Goal: Use online tool/utility: Utilize a website feature to perform a specific function

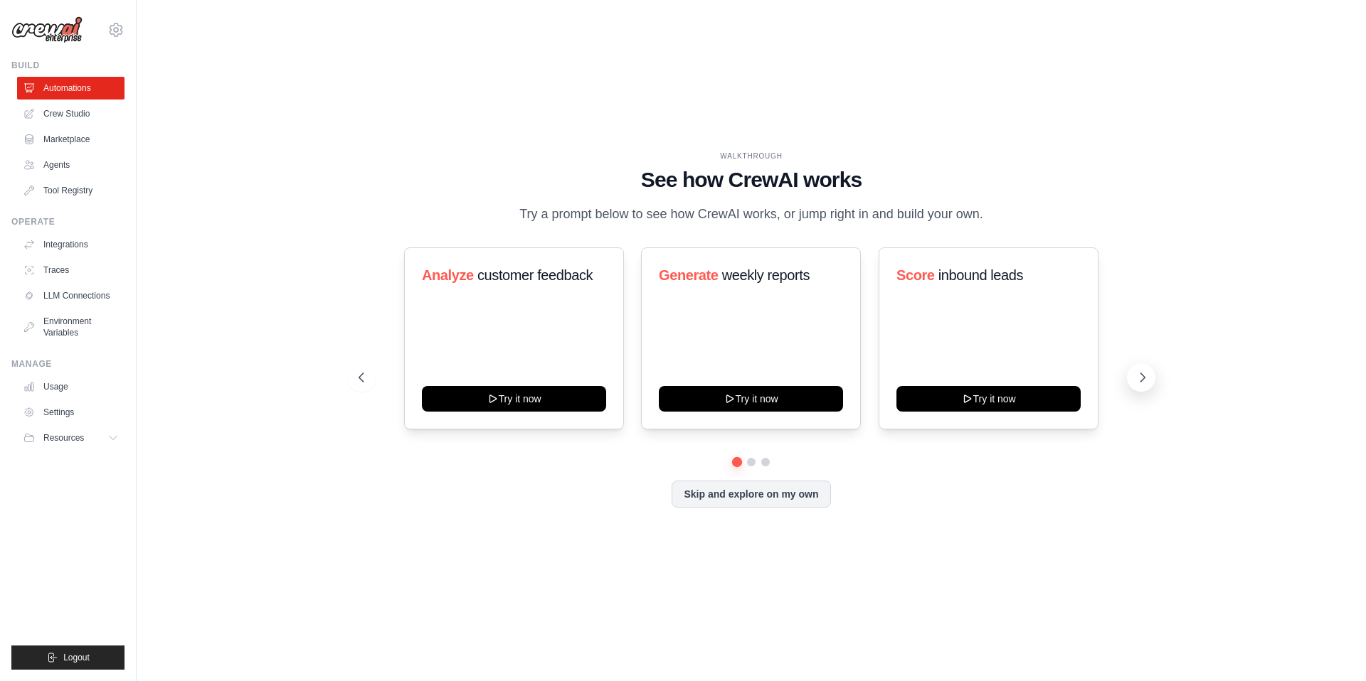
click at [1144, 383] on icon at bounding box center [1142, 378] width 14 height 14
click at [1141, 381] on icon at bounding box center [1143, 377] width 4 height 9
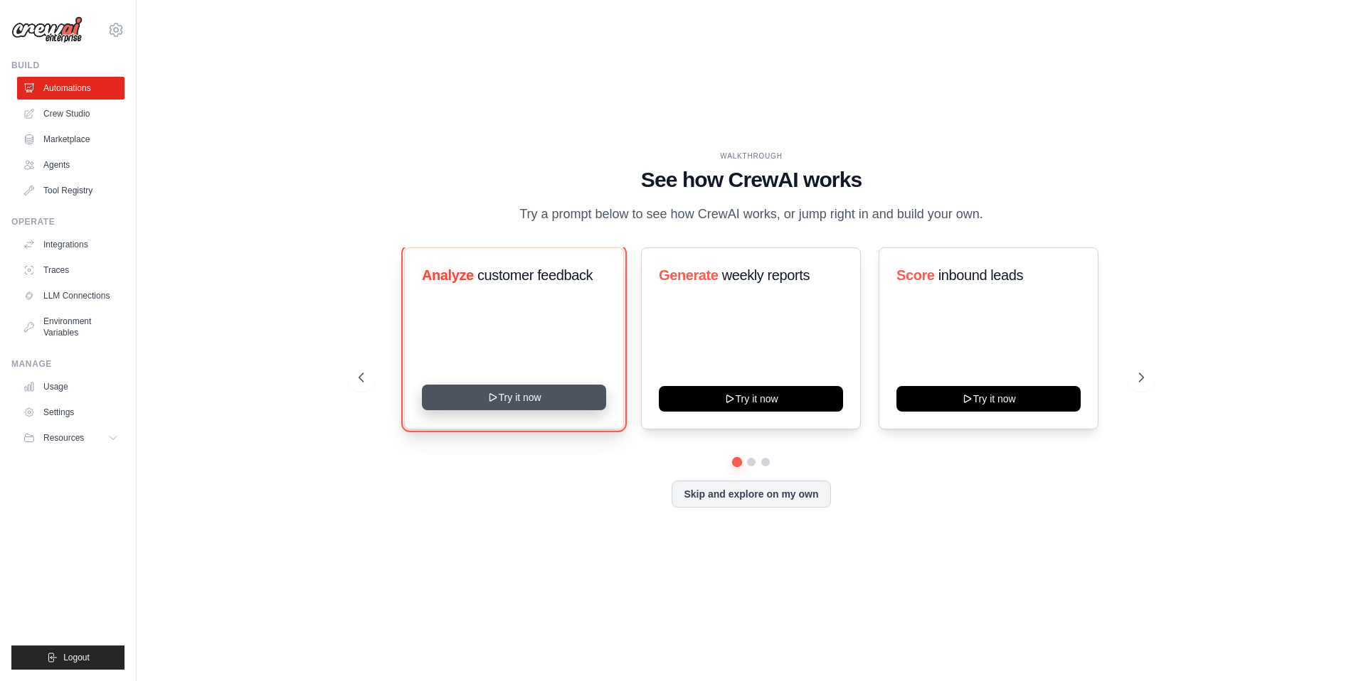
click at [507, 396] on button "Try it now" at bounding box center [514, 398] width 184 height 26
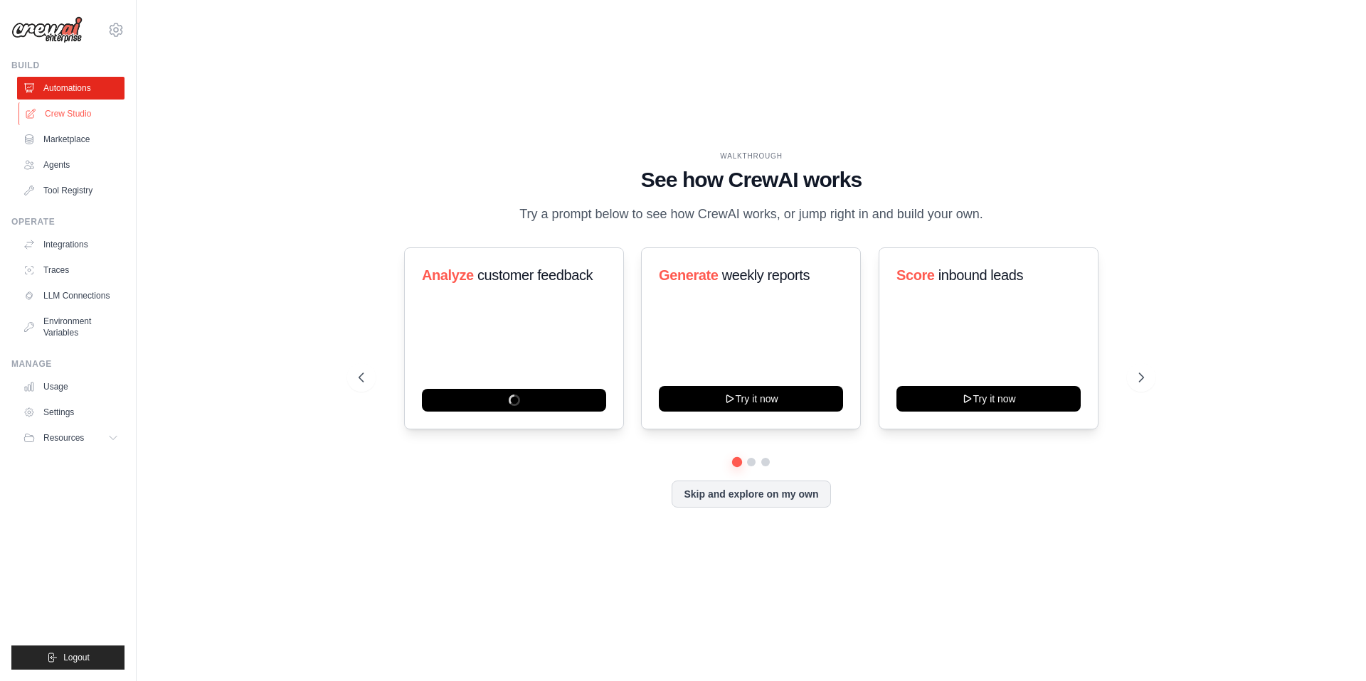
click at [75, 108] on link "Crew Studio" at bounding box center [71, 113] width 107 height 23
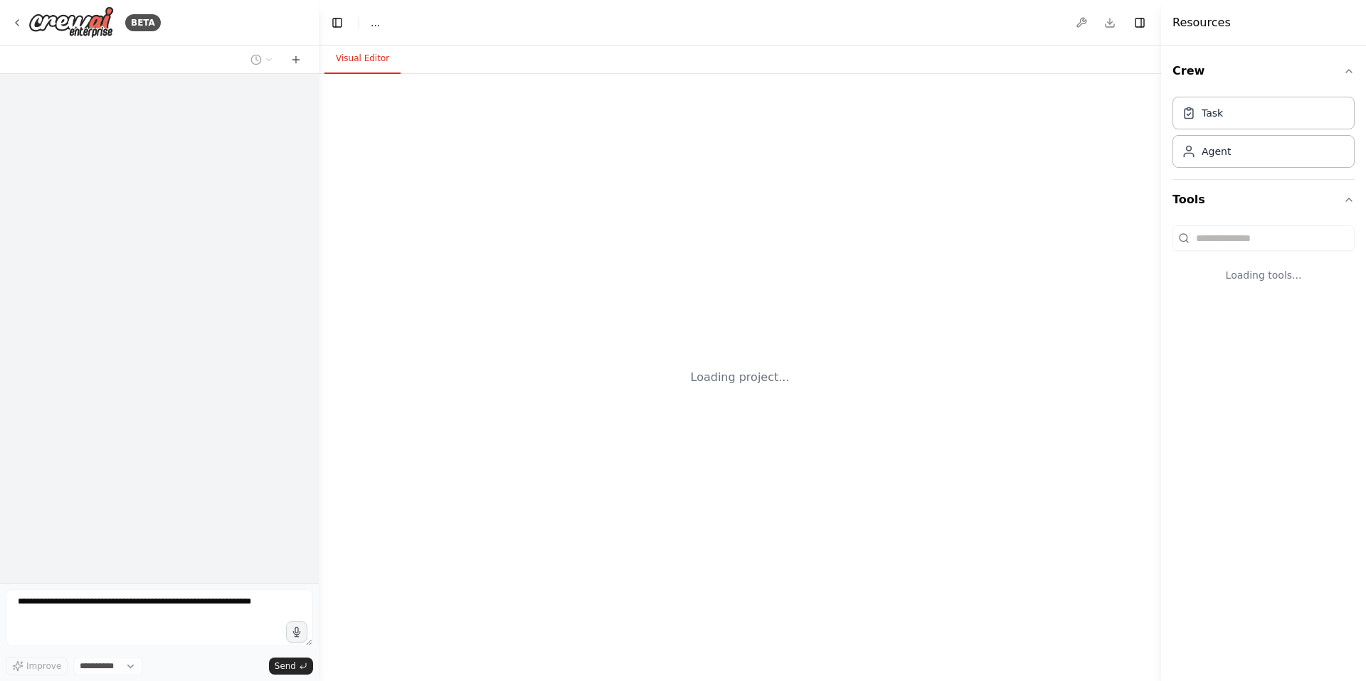
select select "****"
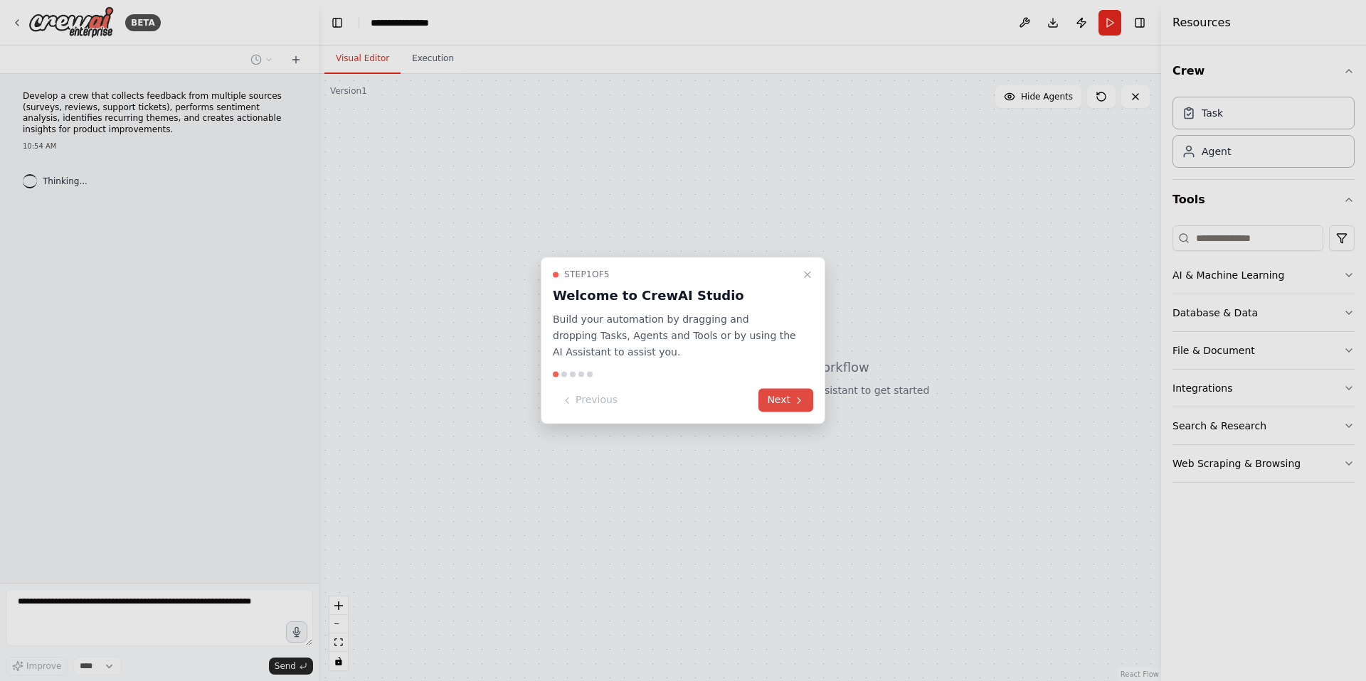
click at [794, 405] on icon at bounding box center [798, 400] width 11 height 11
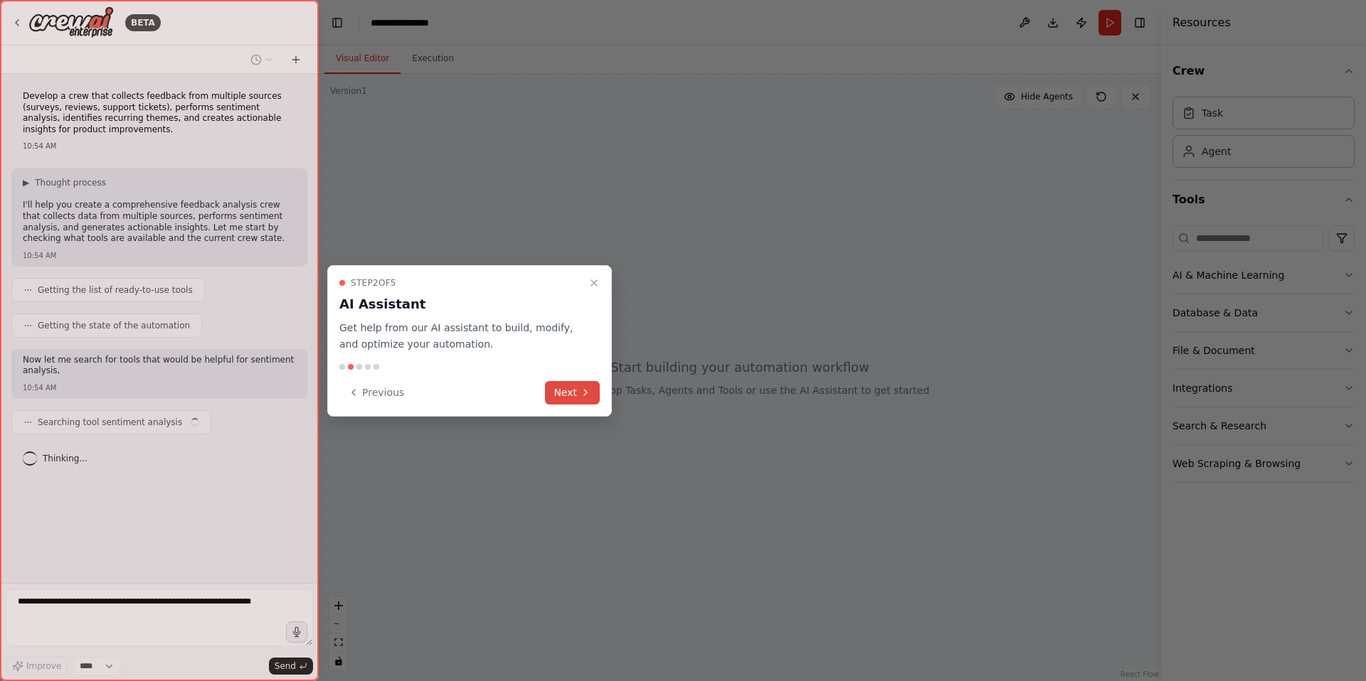
click at [580, 398] on button "Next" at bounding box center [572, 392] width 55 height 23
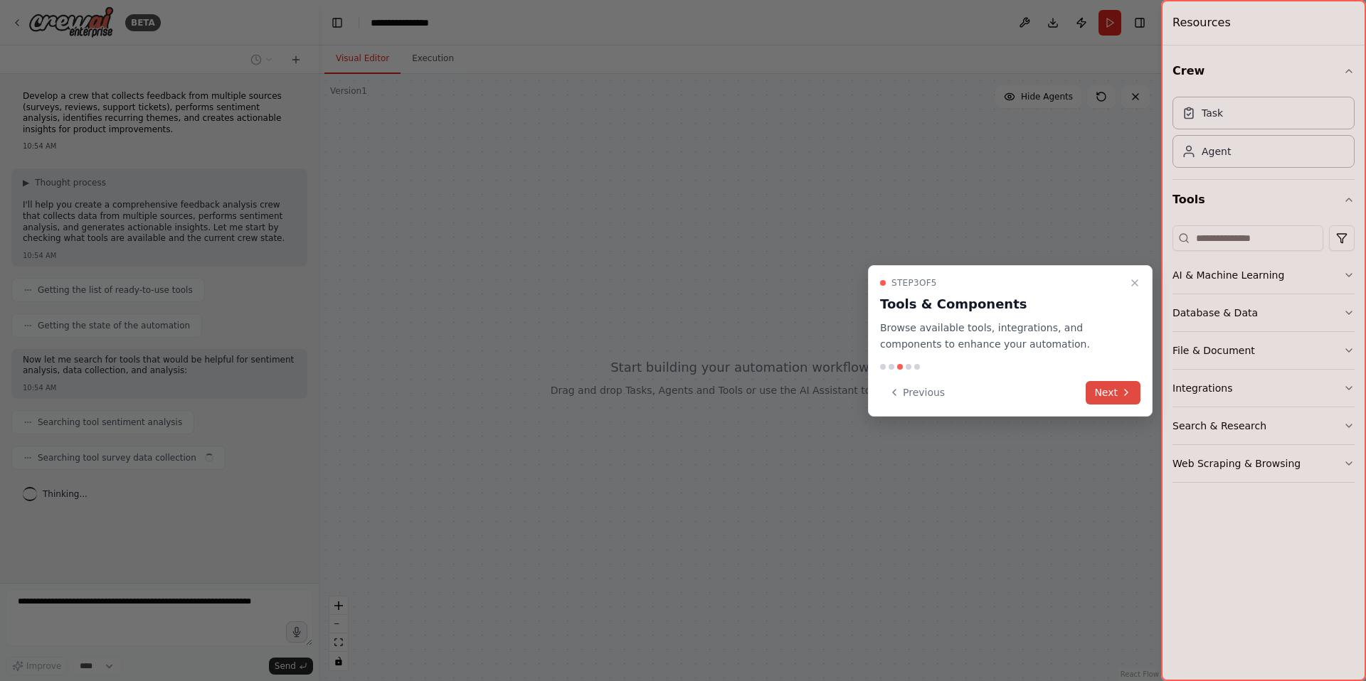
click at [1105, 393] on button "Next" at bounding box center [1112, 392] width 55 height 23
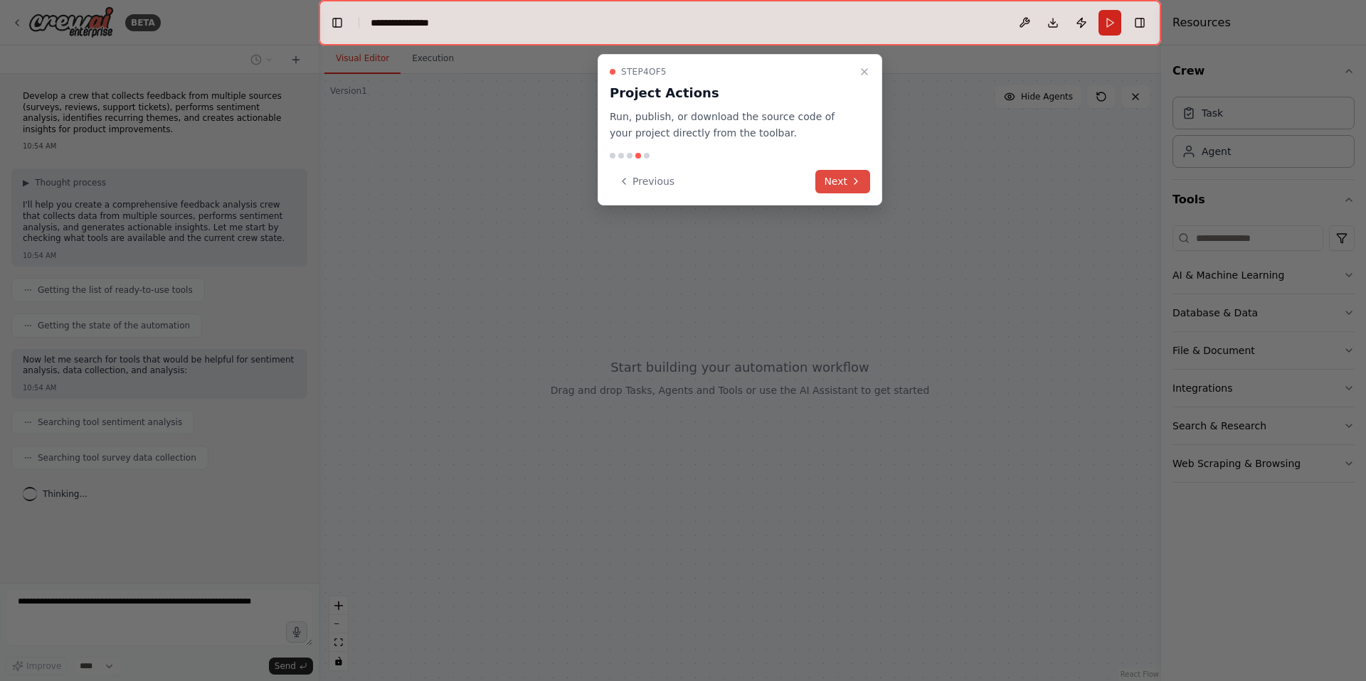
click at [866, 189] on button "Next" at bounding box center [842, 181] width 55 height 23
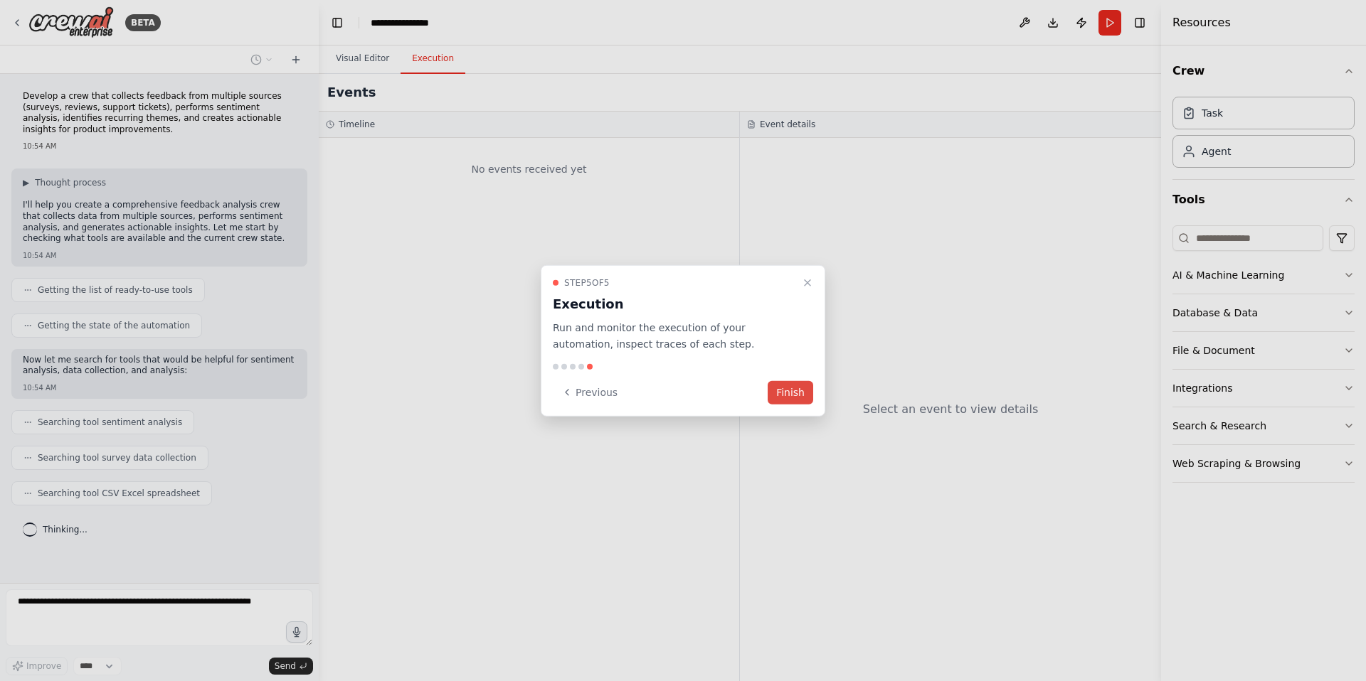
click at [793, 386] on button "Finish" at bounding box center [791, 392] width 46 height 23
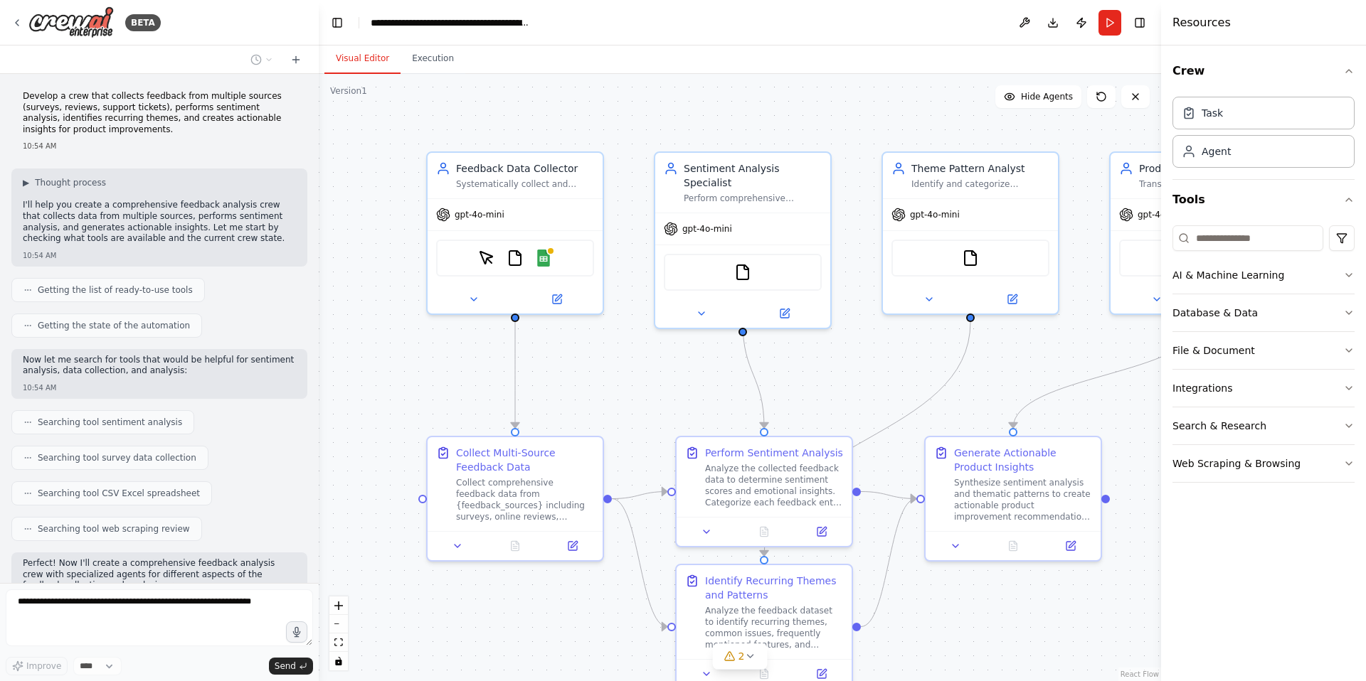
drag, startPoint x: 770, startPoint y: 343, endPoint x: 806, endPoint y: 349, distance: 36.8
click at [806, 349] on div ".deletable-edge-delete-btn { width: 20px; height: 20px; border: 0px solid #ffff…" at bounding box center [740, 377] width 842 height 607
click at [550, 188] on div "Feedback Data Collector Systematically collect and organize feedback data from …" at bounding box center [515, 173] width 175 height 46
click at [480, 293] on button at bounding box center [473, 296] width 80 height 17
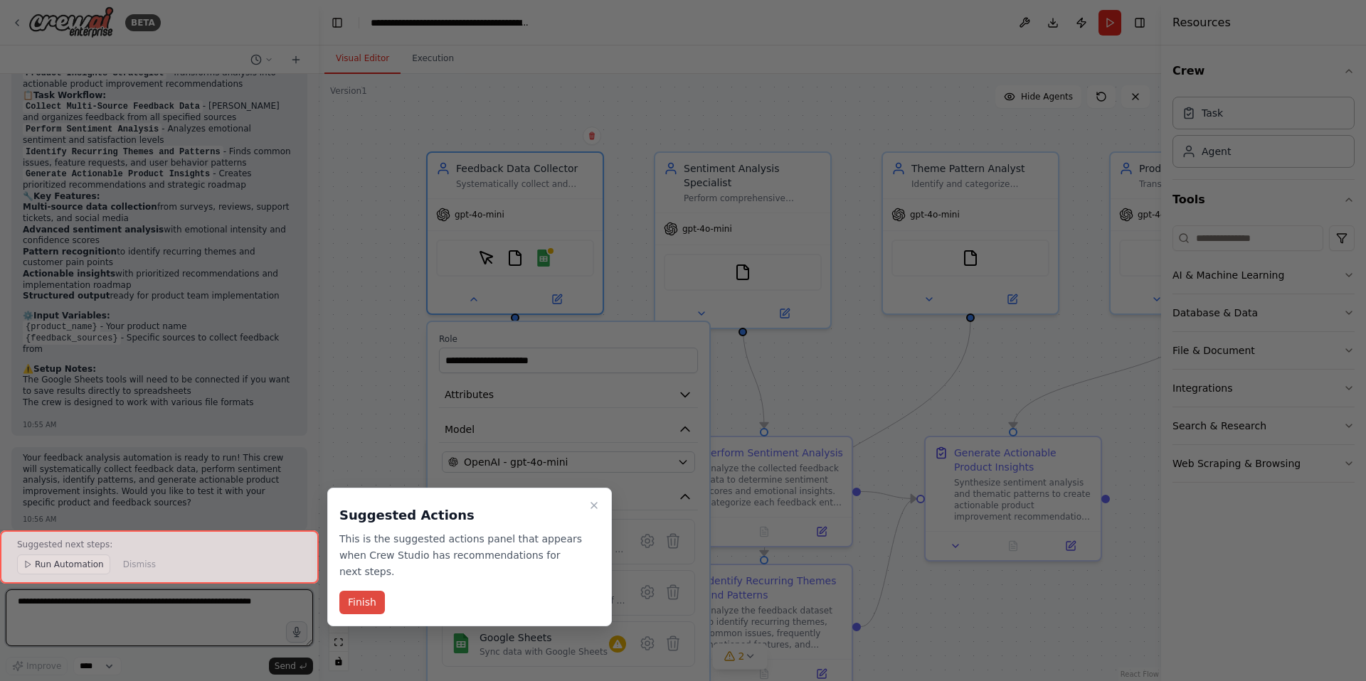
scroll to position [1731, 0]
click at [349, 607] on button "Finish" at bounding box center [362, 602] width 46 height 23
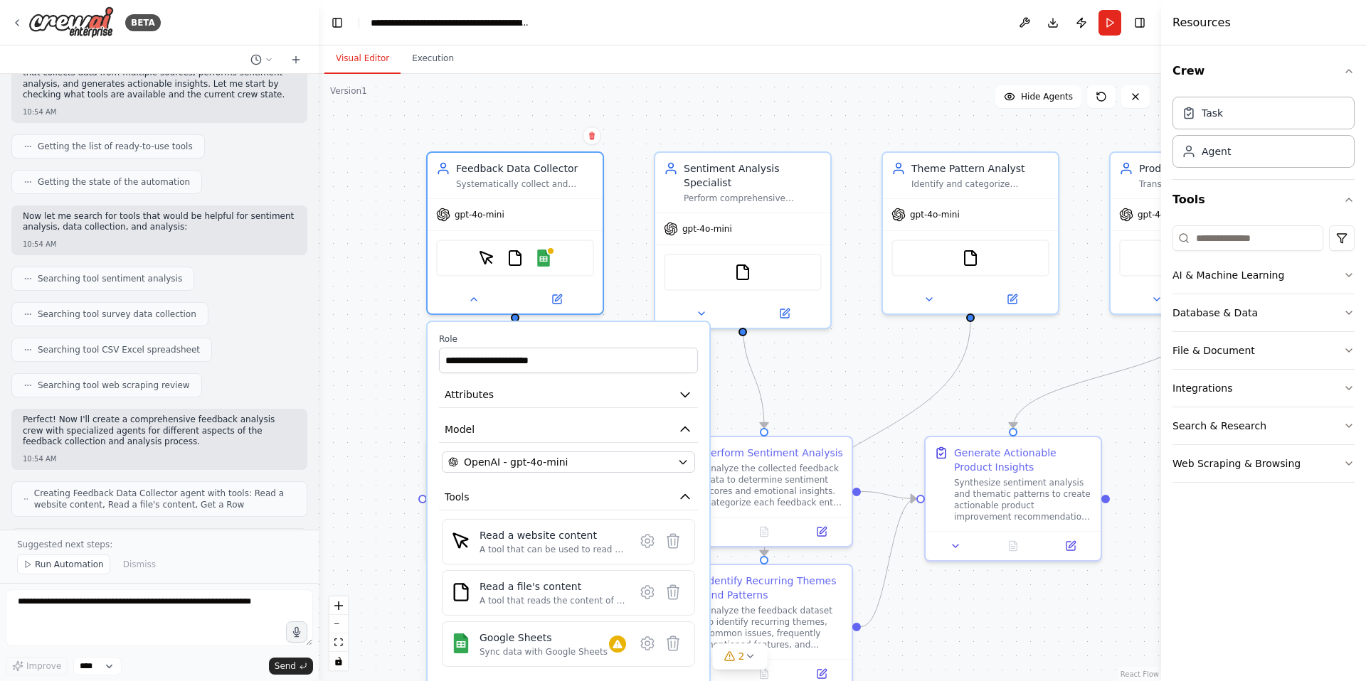
scroll to position [159, 0]
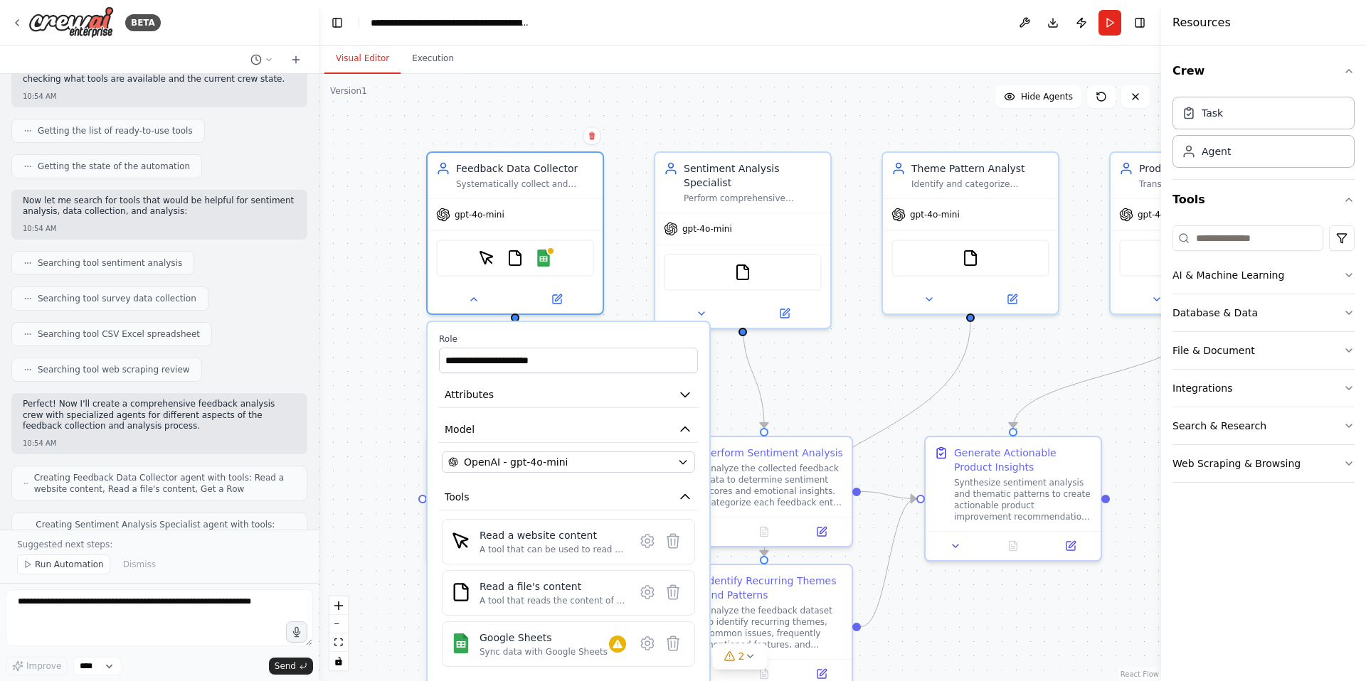
click at [851, 383] on div ".deletable-edge-delete-btn { width: 20px; height: 20px; border: 0px solid #ffff…" at bounding box center [740, 377] width 842 height 607
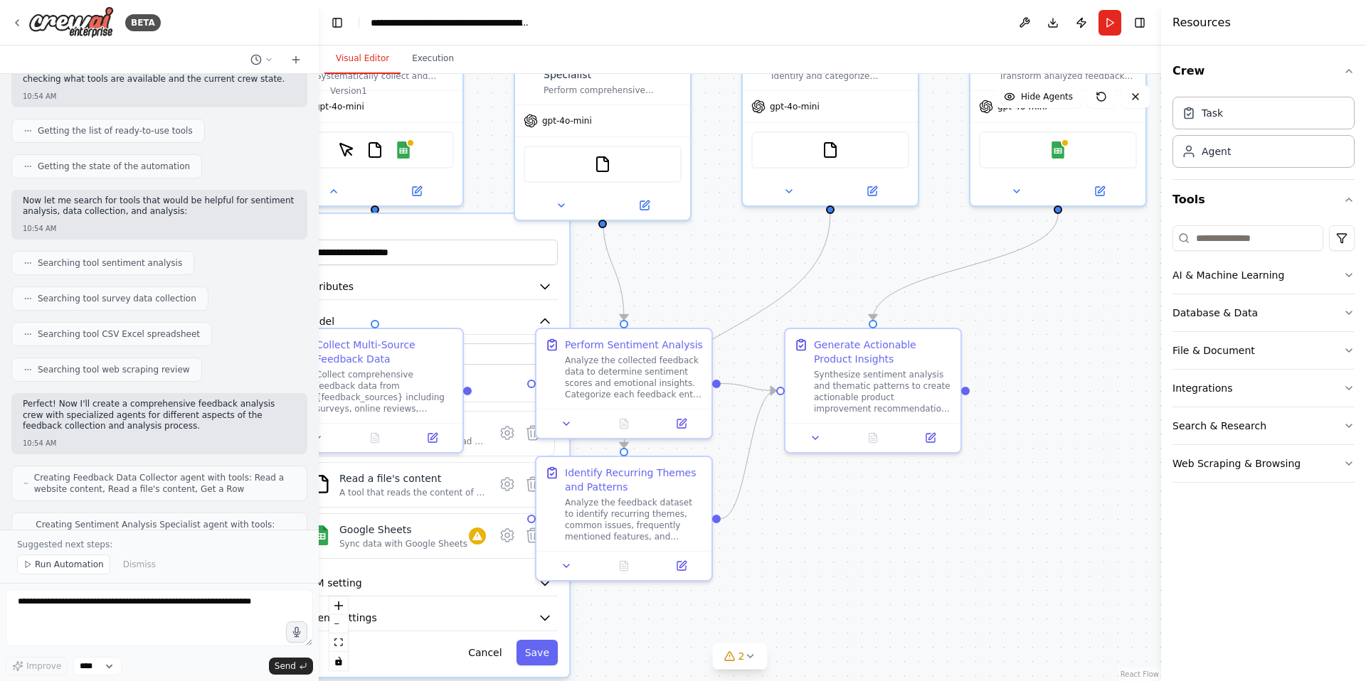
drag, startPoint x: 853, startPoint y: 382, endPoint x: 713, endPoint y: 272, distance: 177.3
click at [713, 272] on div ".deletable-edge-delete-btn { width: 20px; height: 20px; border: 0px solid #ffff…" at bounding box center [740, 377] width 842 height 607
click at [329, 193] on button at bounding box center [334, 187] width 80 height 17
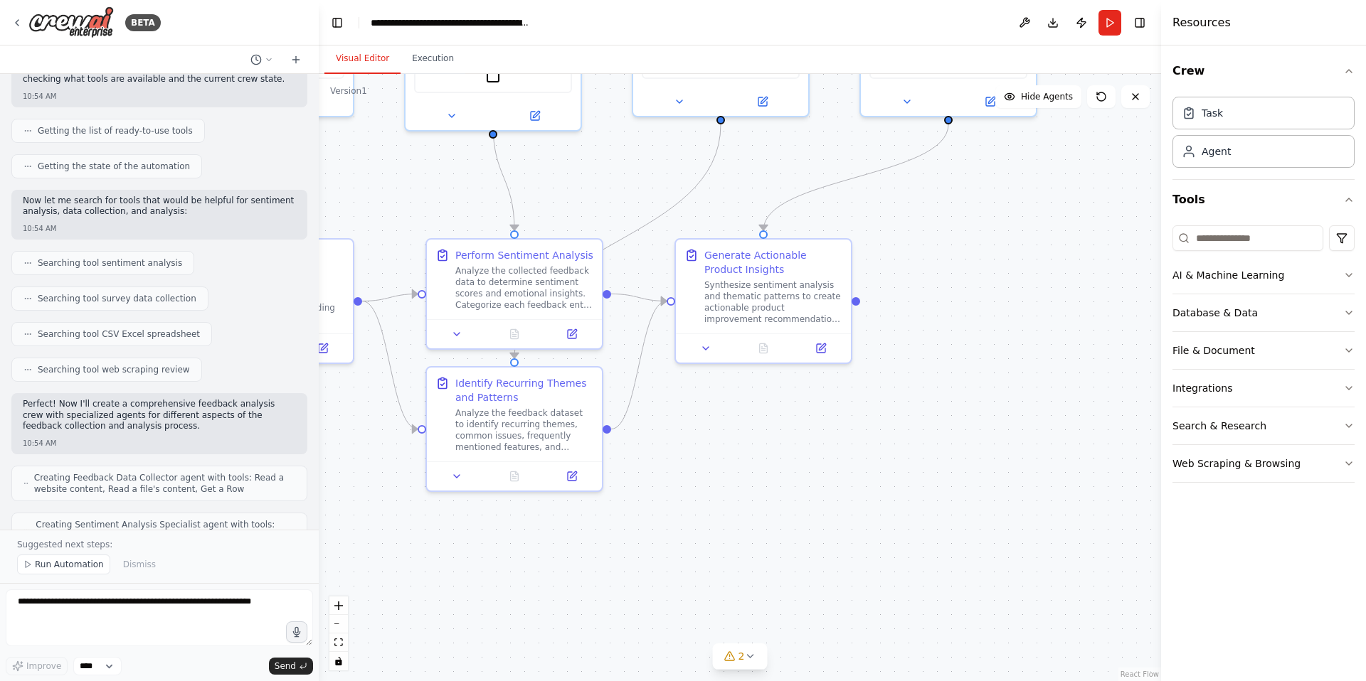
drag, startPoint x: 922, startPoint y: 554, endPoint x: 812, endPoint y: 466, distance: 141.2
click at [812, 466] on div ".deletable-edge-delete-btn { width: 20px; height: 20px; border: 0px solid #ffff…" at bounding box center [740, 377] width 842 height 607
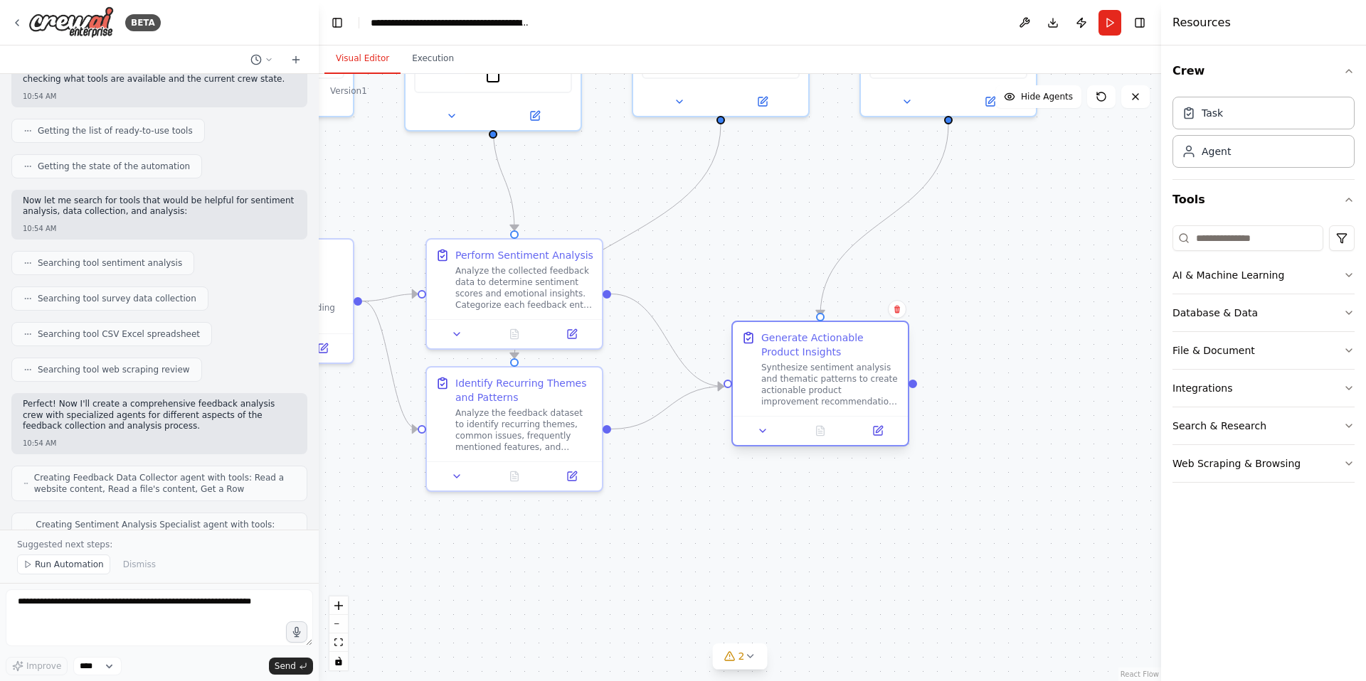
drag, startPoint x: 782, startPoint y: 310, endPoint x: 832, endPoint y: 395, distance: 98.2
click at [837, 390] on div "Synthesize sentiment analysis and thematic patterns to create actionable produc…" at bounding box center [830, 385] width 138 height 46
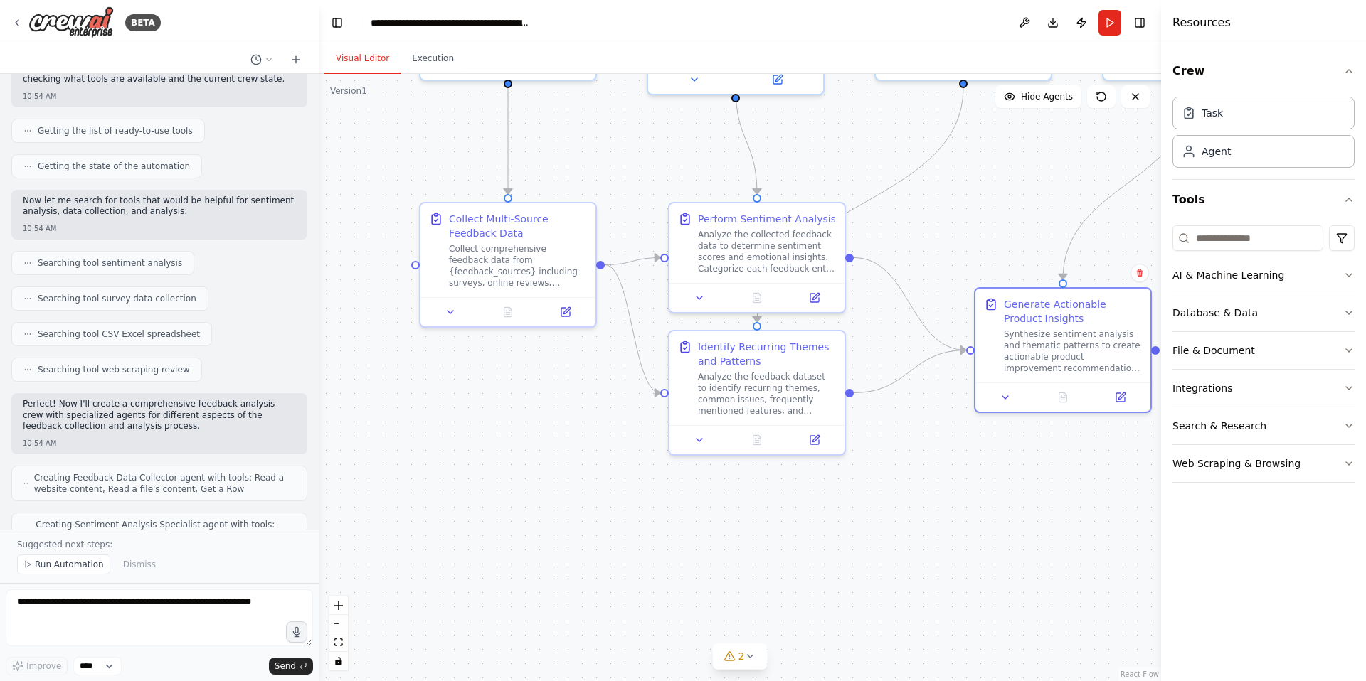
drag, startPoint x: 707, startPoint y: 519, endPoint x: 949, endPoint y: 483, distance: 244.6
click at [949, 483] on div ".deletable-edge-delete-btn { width: 20px; height: 20px; border: 0px solid #ffff…" at bounding box center [740, 377] width 842 height 607
click at [468, 380] on div ".deletable-edge-delete-btn { width: 20px; height: 20px; border: 0px solid #ffff…" at bounding box center [740, 377] width 842 height 607
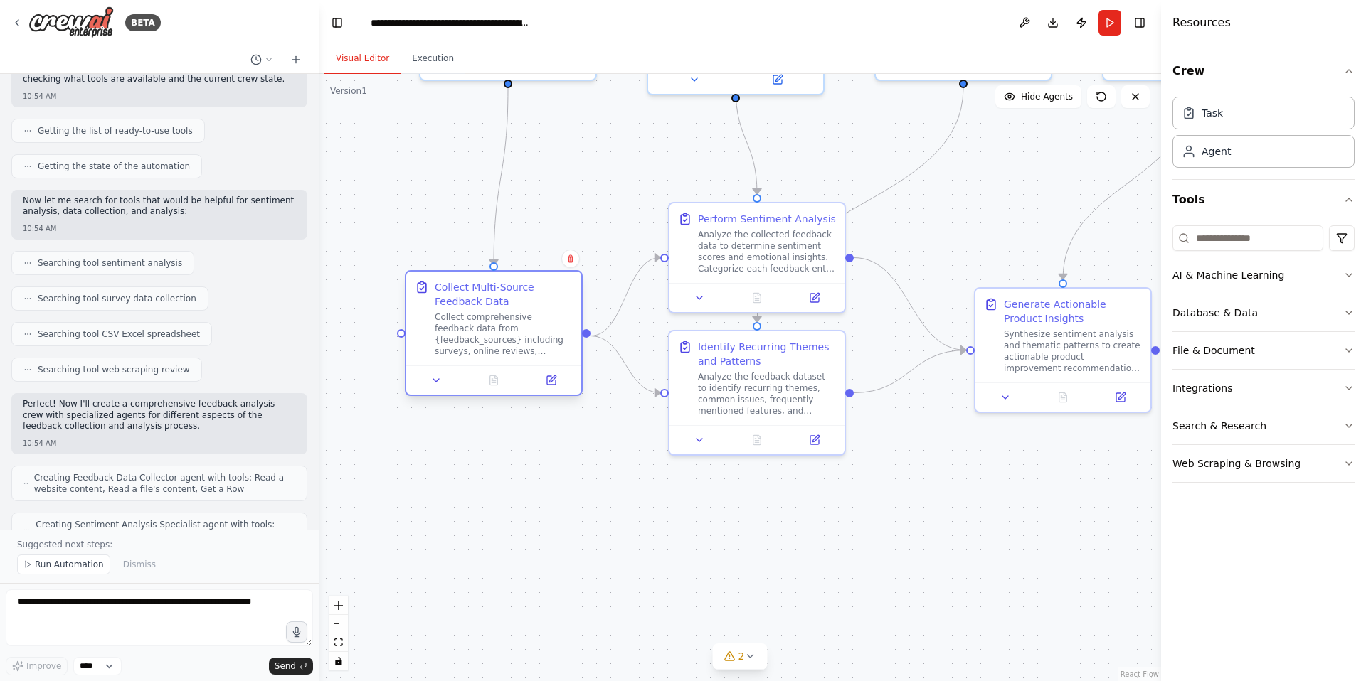
drag, startPoint x: 543, startPoint y: 277, endPoint x: 535, endPoint y: 355, distance: 78.0
click at [535, 355] on div "Collect comprehensive feedback data from {feedback_sources} including surveys, …" at bounding box center [504, 335] width 138 height 46
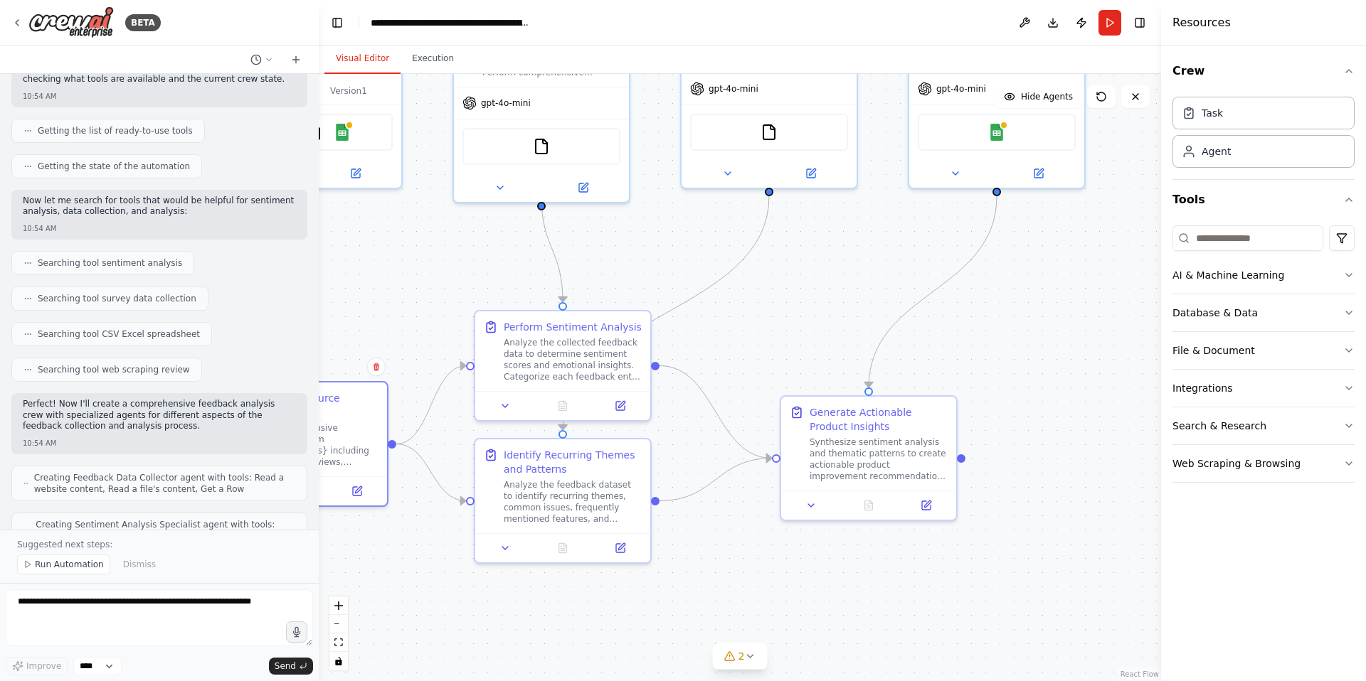
drag, startPoint x: 889, startPoint y: 542, endPoint x: 756, endPoint y: 600, distance: 145.0
click at [756, 600] on div ".deletable-edge-delete-btn { width: 20px; height: 20px; border: 0px solid #ffff…" at bounding box center [740, 377] width 842 height 607
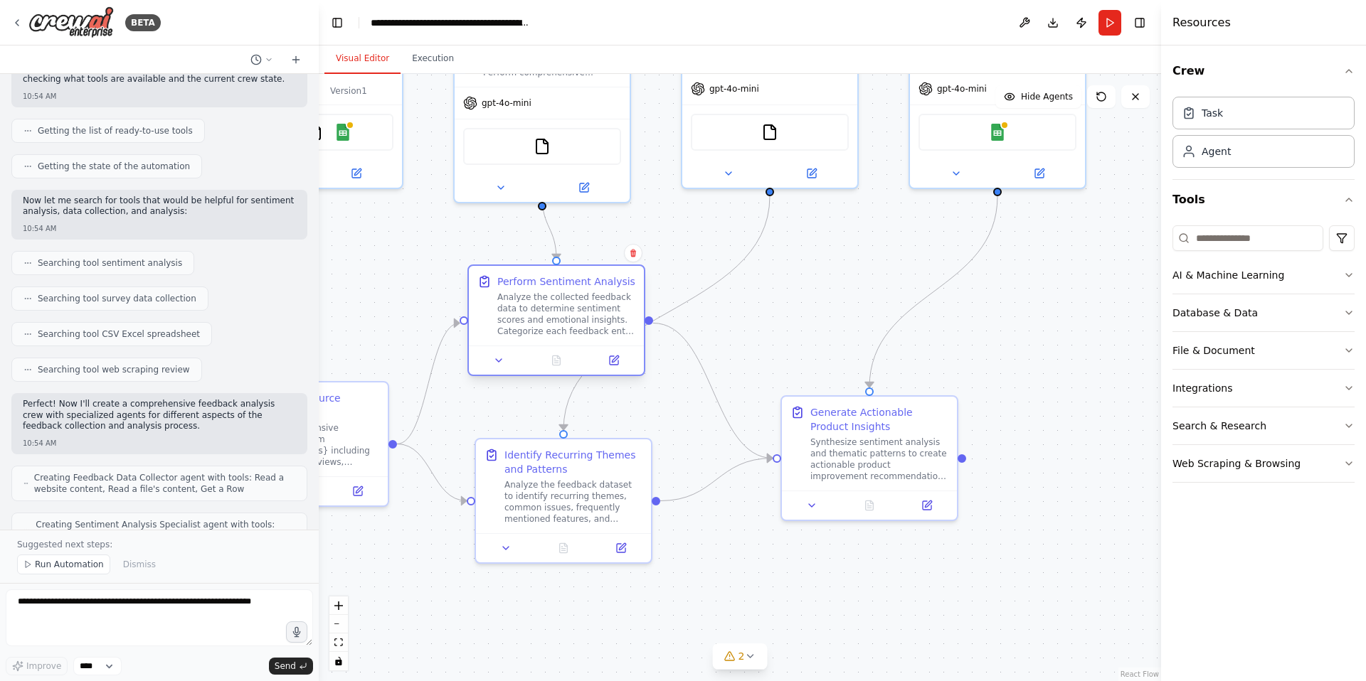
drag, startPoint x: 601, startPoint y: 353, endPoint x: 590, endPoint y: 310, distance: 44.0
click at [590, 310] on div "Analyze the collected feedback data to determine sentiment scores and emotional…" at bounding box center [566, 315] width 138 height 46
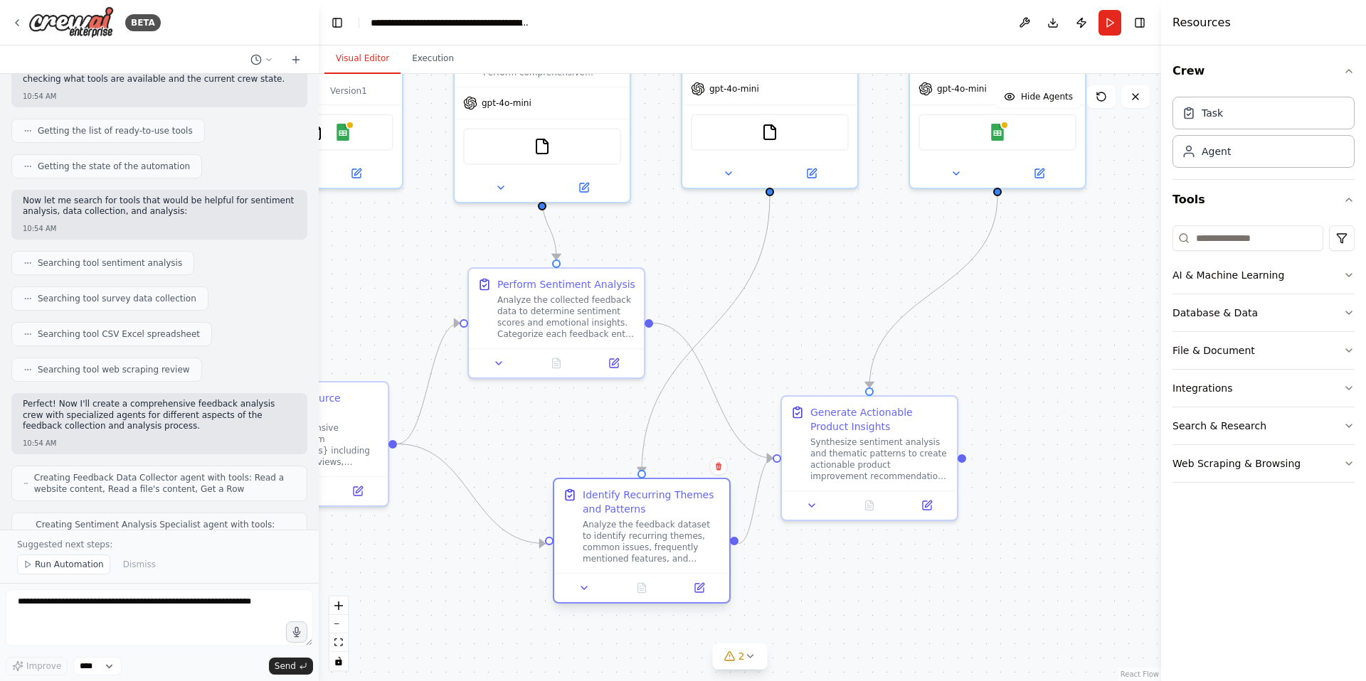
drag, startPoint x: 593, startPoint y: 513, endPoint x: 676, endPoint y: 557, distance: 93.6
click at [676, 557] on div "Analyze the feedback dataset to identify recurring themes, common issues, frequ…" at bounding box center [652, 542] width 138 height 46
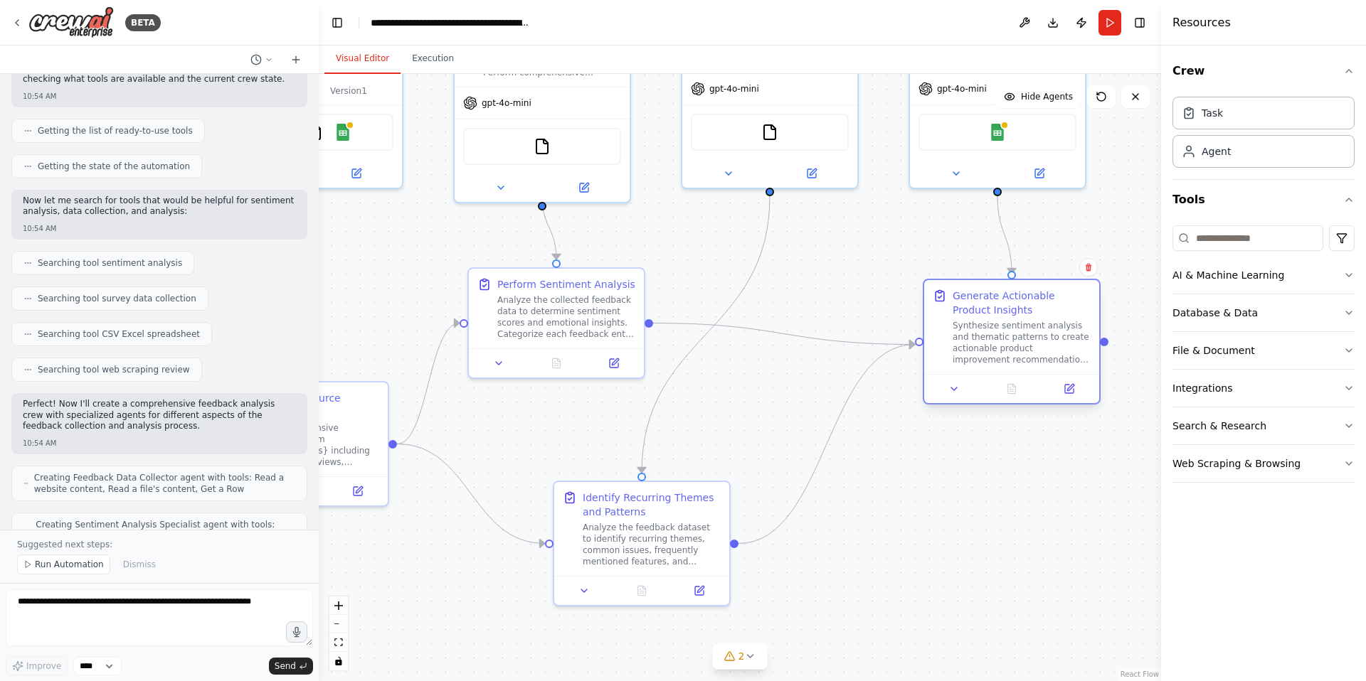
drag, startPoint x: 890, startPoint y: 477, endPoint x: 1039, endPoint y: 362, distance: 188.2
click at [1039, 362] on div "Synthesize sentiment analysis and thematic patterns to create actionable produc…" at bounding box center [1021, 343] width 138 height 46
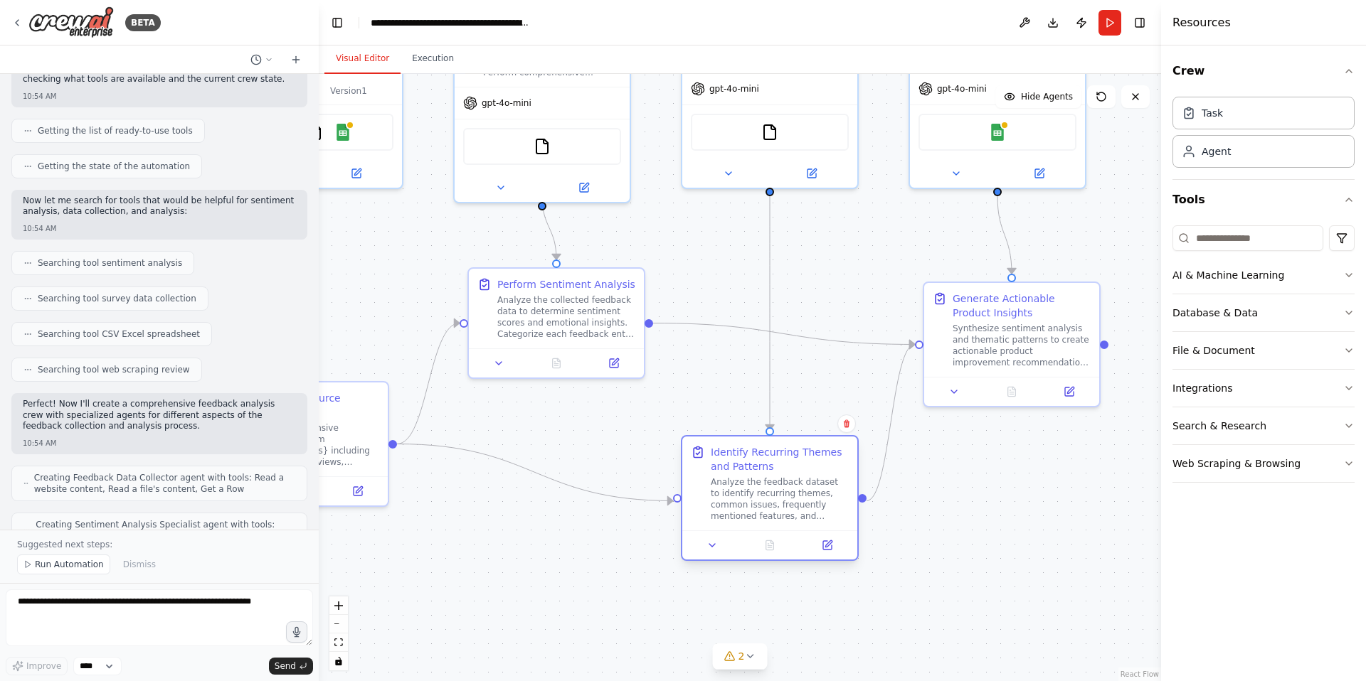
drag, startPoint x: 648, startPoint y: 565, endPoint x: 771, endPoint y: 517, distance: 132.0
click at [771, 517] on div "Identify Recurring Themes and Patterns Analyze the feedback dataset to identify…" at bounding box center [769, 484] width 175 height 94
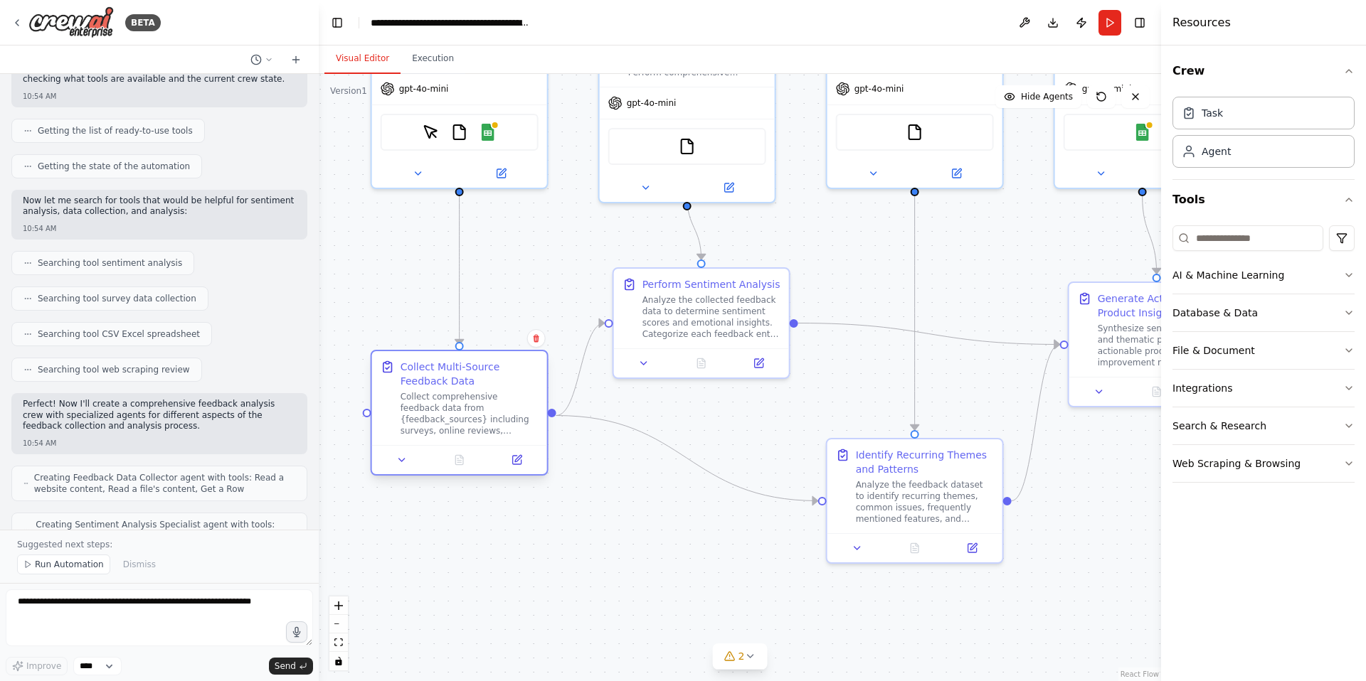
drag, startPoint x: 354, startPoint y: 457, endPoint x: 508, endPoint y: 424, distance: 157.8
click at [508, 424] on div "Collect comprehensive feedback data from {feedback_sources} including surveys, …" at bounding box center [469, 414] width 138 height 46
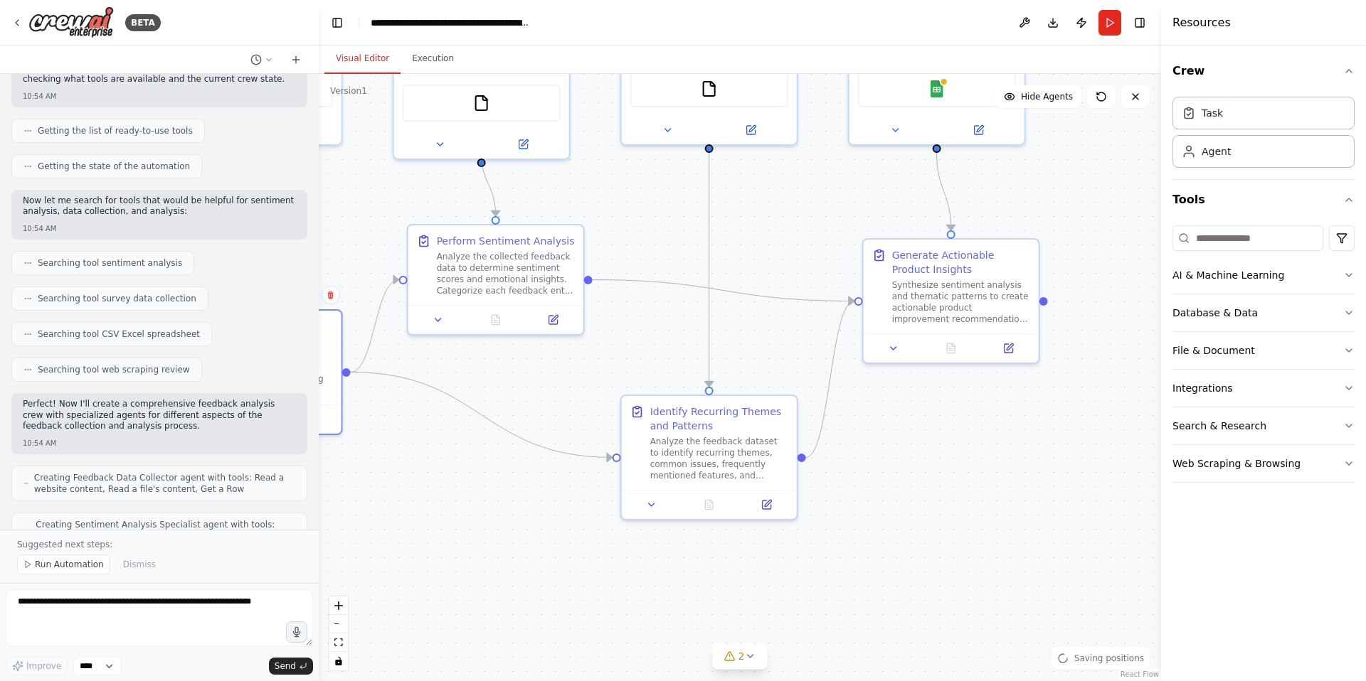
drag, startPoint x: 713, startPoint y: 564, endPoint x: 516, endPoint y: 525, distance: 200.9
click at [518, 525] on div ".deletable-edge-delete-btn { width: 20px; height: 20px; border: 0px solid #ffff…" at bounding box center [740, 377] width 842 height 607
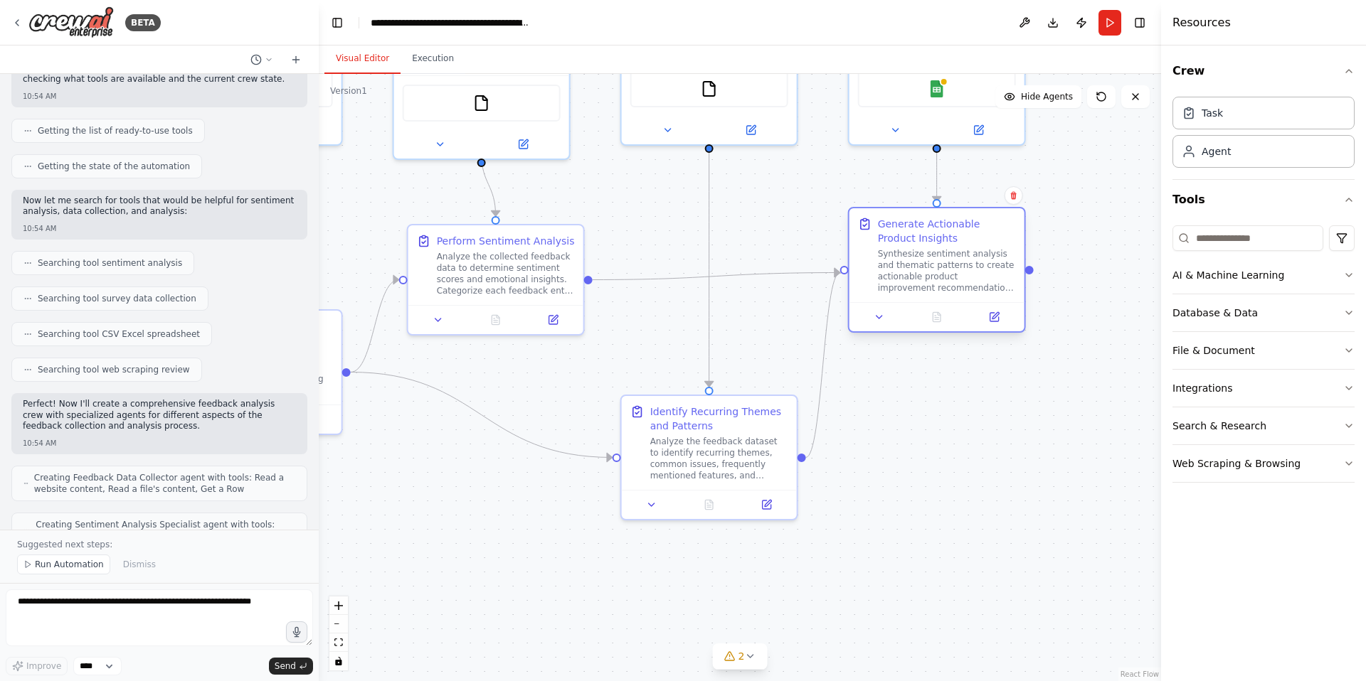
drag, startPoint x: 958, startPoint y: 314, endPoint x: 943, endPoint y: 298, distance: 21.6
click at [943, 298] on div "Generate Actionable Product Insights Synthesize sentiment analysis and thematic…" at bounding box center [936, 255] width 175 height 94
click at [929, 420] on div ".deletable-edge-delete-btn { width: 20px; height: 20px; border: 0px solid #ffff…" at bounding box center [740, 377] width 842 height 607
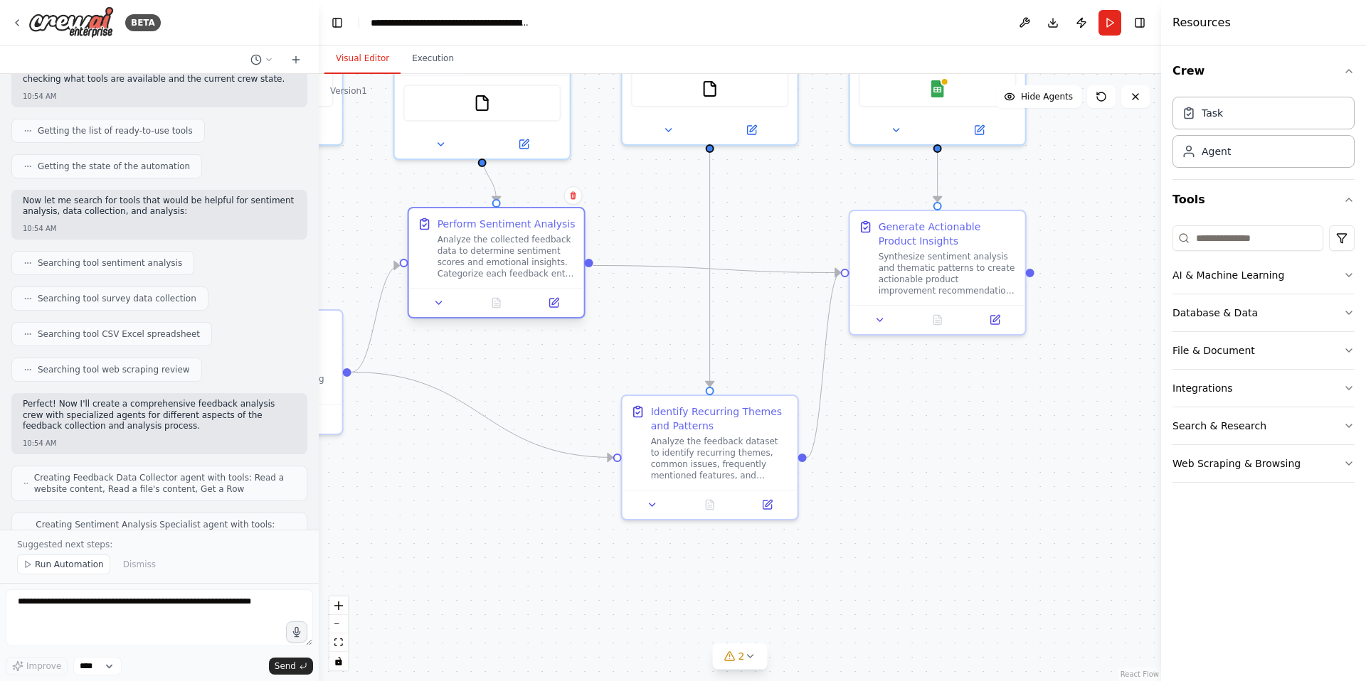
drag, startPoint x: 532, startPoint y: 290, endPoint x: 533, endPoint y: 281, distance: 9.3
click at [533, 281] on div "Perform Sentiment Analysis Analyze the collected feedback data to determine sen…" at bounding box center [496, 248] width 175 height 80
drag, startPoint x: 524, startPoint y: 292, endPoint x: 522, endPoint y: 321, distance: 29.2
click at [501, 291] on div at bounding box center [482, 305] width 175 height 29
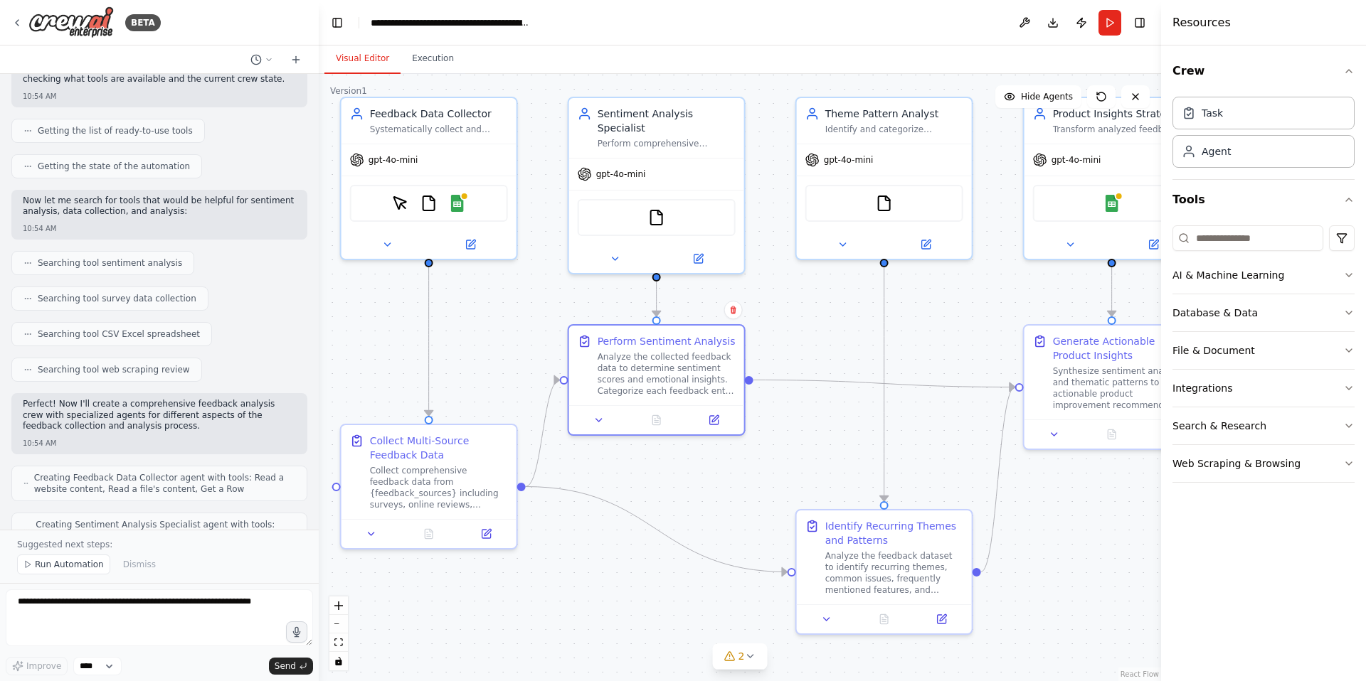
drag, startPoint x: 888, startPoint y: 456, endPoint x: 1063, endPoint y: 570, distance: 208.5
click at [1063, 570] on div ".deletable-edge-delete-btn { width: 20px; height: 20px; border: 0px solid #ffff…" at bounding box center [740, 377] width 842 height 607
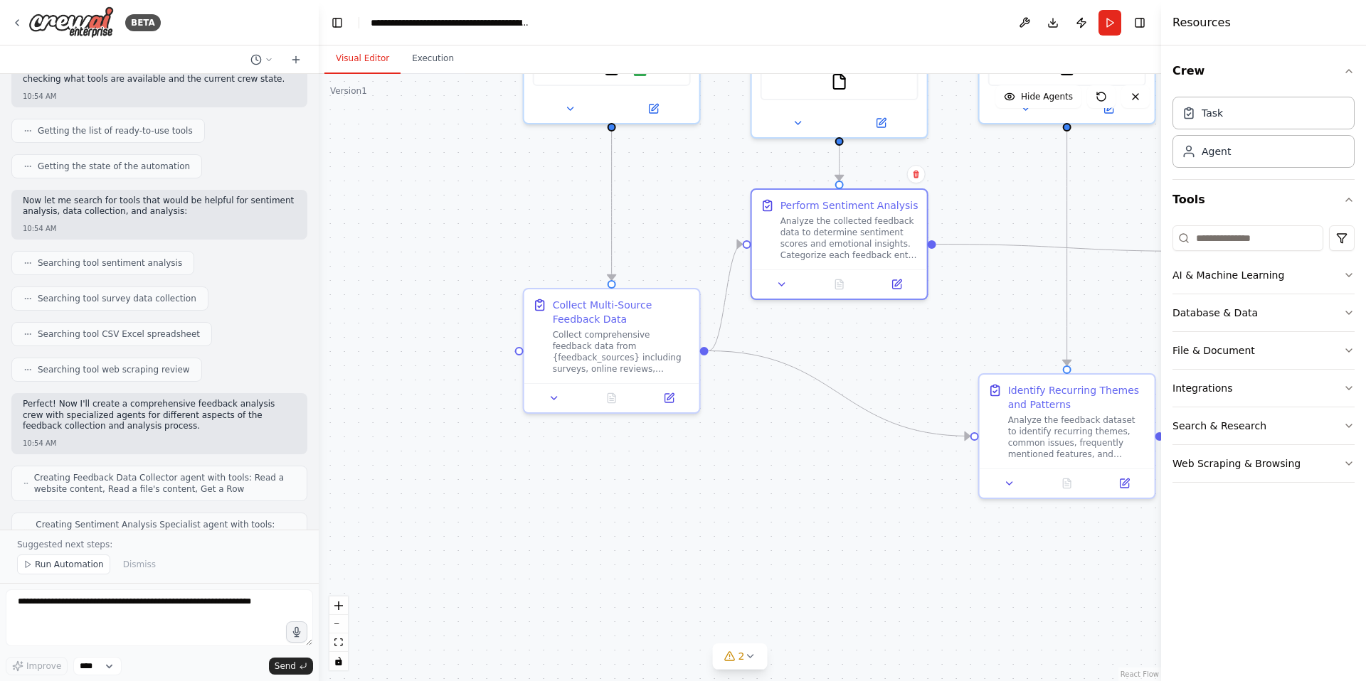
click at [992, 337] on div ".deletable-edge-delete-btn { width: 20px; height: 20px; border: 0px solid #ffff…" at bounding box center [740, 377] width 842 height 607
click at [603, 340] on div "Collect comprehensive feedback data from {feedback_sources} including surveys, …" at bounding box center [625, 349] width 138 height 46
click at [567, 392] on button at bounding box center [557, 394] width 49 height 17
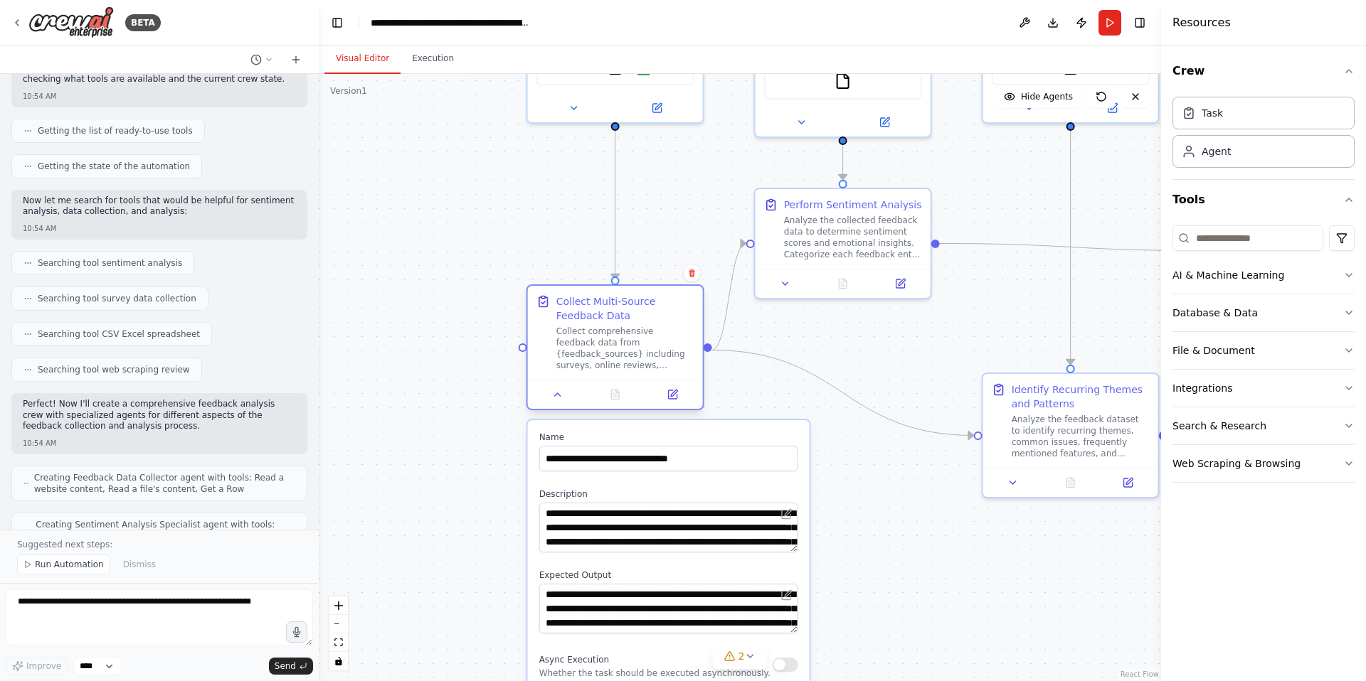
click at [604, 351] on div "Collect comprehensive feedback data from {feedback_sources} including surveys, …" at bounding box center [625, 349] width 138 height 46
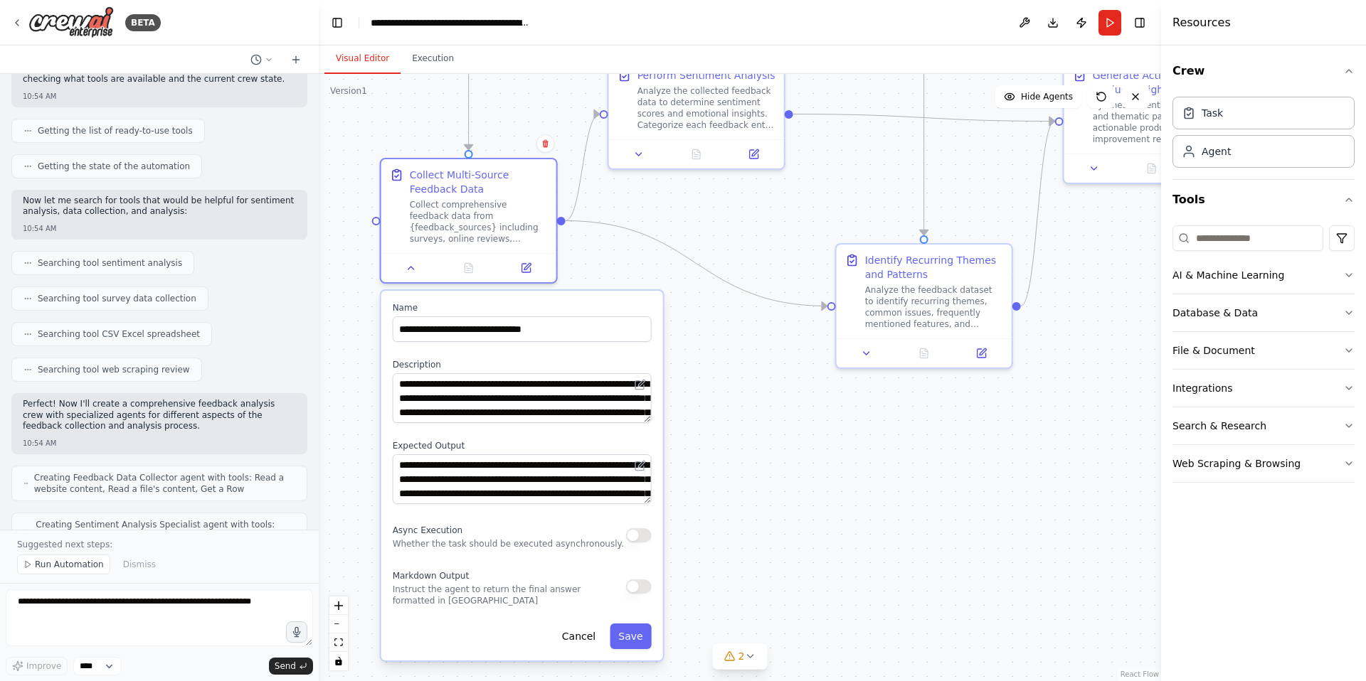
drag, startPoint x: 883, startPoint y: 544, endPoint x: 730, endPoint y: 401, distance: 209.4
click at [730, 401] on div ".deletable-edge-delete-btn { width: 20px; height: 20px; border: 0px solid #ffff…" at bounding box center [740, 377] width 842 height 607
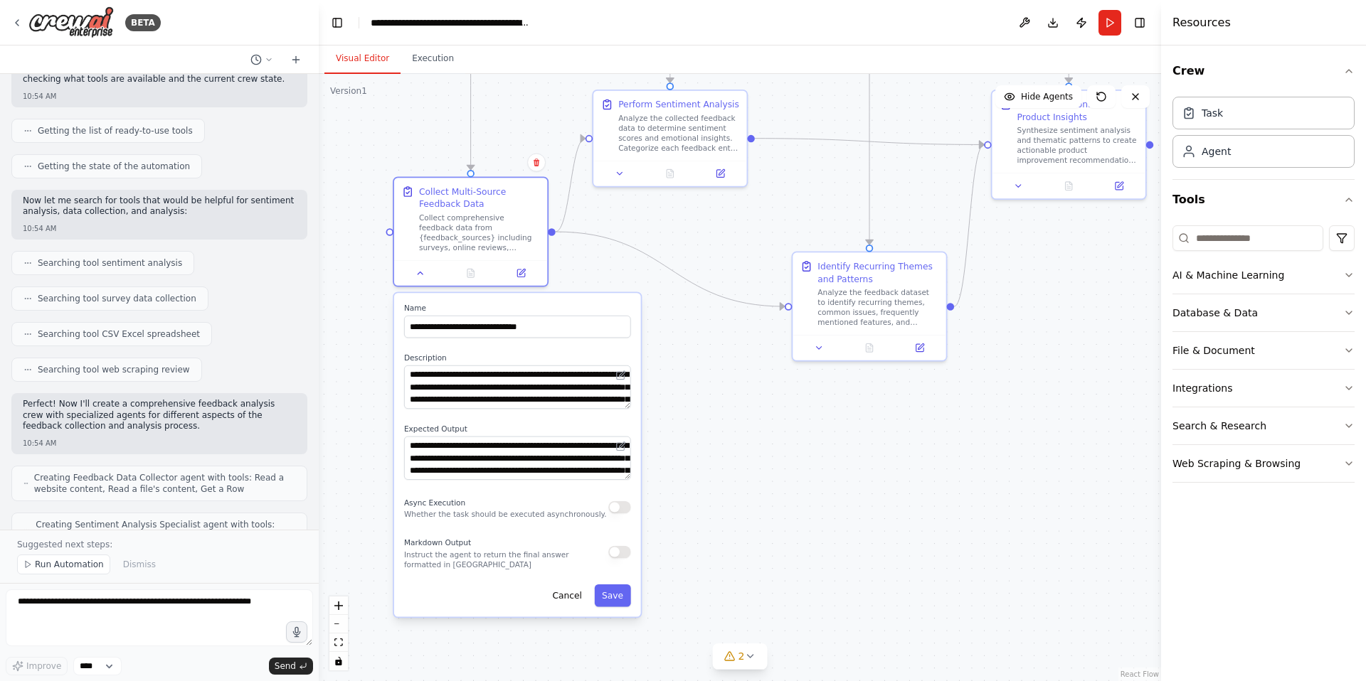
drag, startPoint x: 627, startPoint y: 379, endPoint x: 628, endPoint y: 386, distance: 7.1
click at [628, 386] on div "**********" at bounding box center [517, 387] width 227 height 43
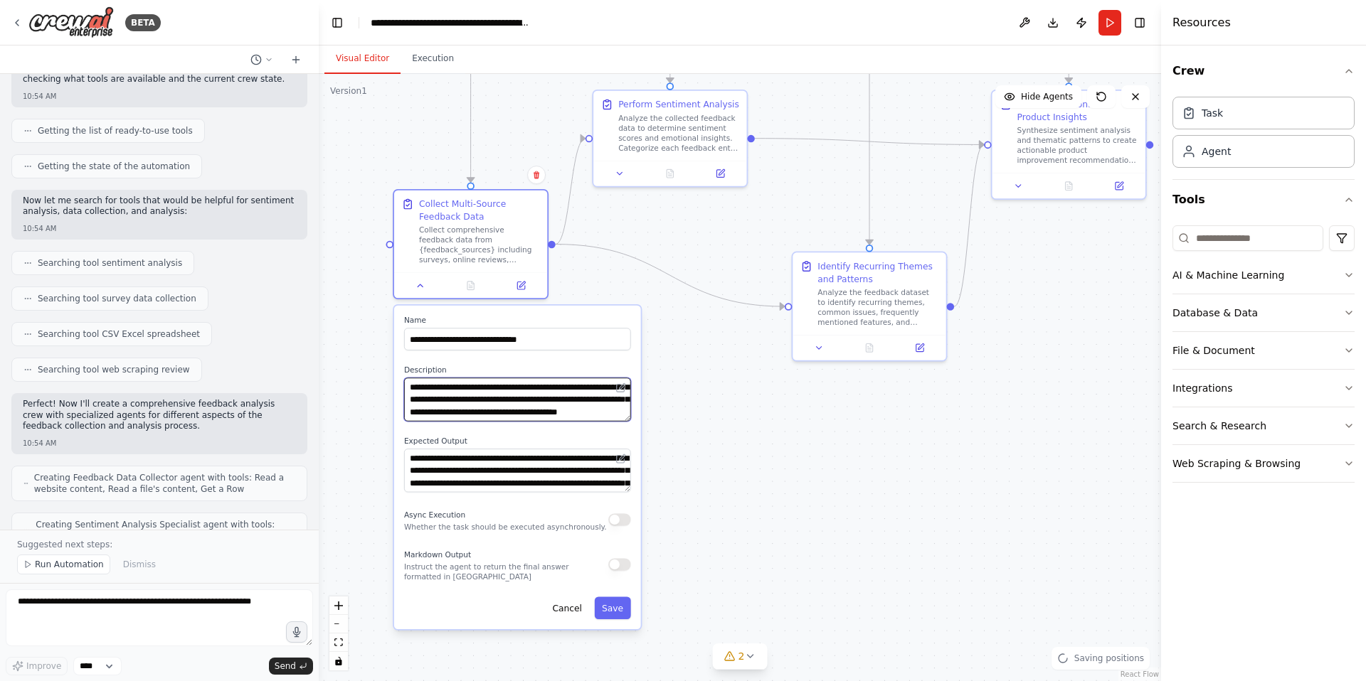
scroll to position [71, 0]
click at [707, 440] on div ".deletable-edge-delete-btn { width: 20px; height: 20px; border: 0px solid #ffff…" at bounding box center [740, 377] width 842 height 607
click at [567, 614] on button "Cancel" at bounding box center [567, 609] width 45 height 23
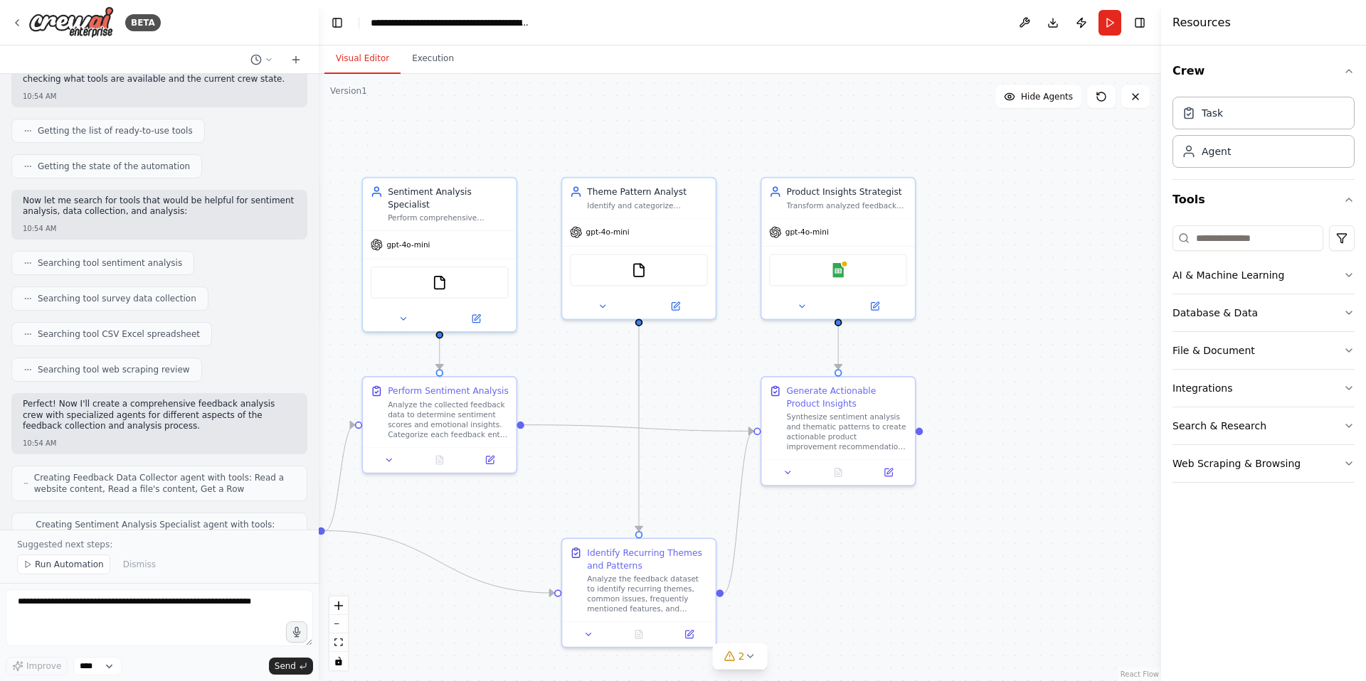
drag, startPoint x: 713, startPoint y: 239, endPoint x: 482, endPoint y: 526, distance: 367.8
click at [482, 526] on div ".deletable-edge-delete-btn { width: 20px; height: 20px; border: 0px solid #ffff…" at bounding box center [740, 377] width 842 height 607
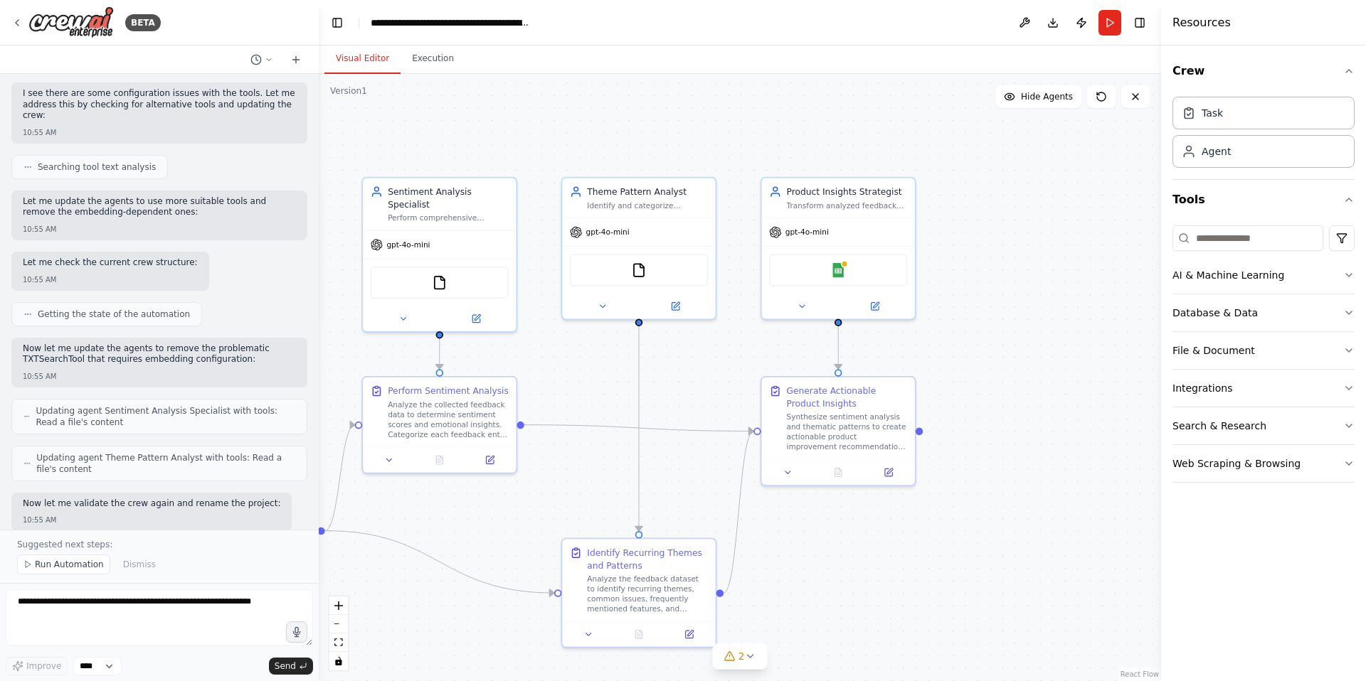
scroll to position [1280, 0]
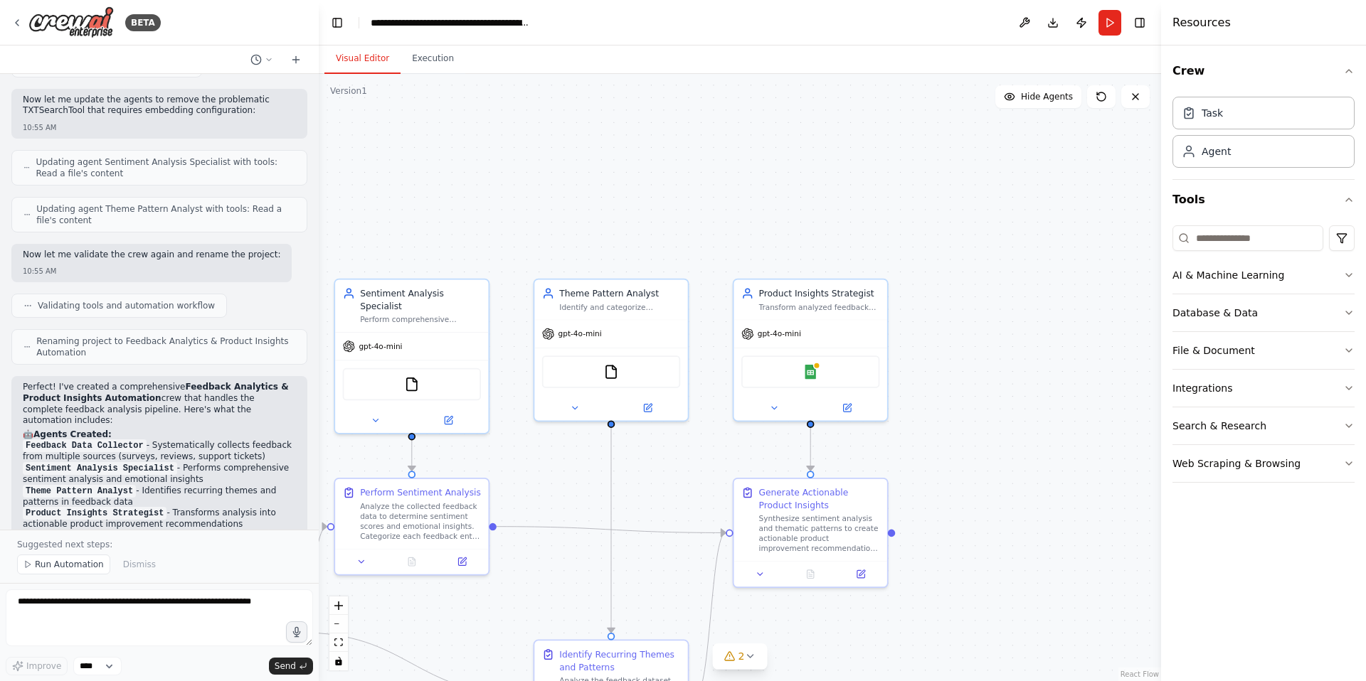
drag, startPoint x: 416, startPoint y: 498, endPoint x: 388, endPoint y: 600, distance: 105.4
click at [388, 600] on div ".deletable-edge-delete-btn { width: 20px; height: 20px; border: 0px solid #ffff…" at bounding box center [740, 377] width 842 height 607
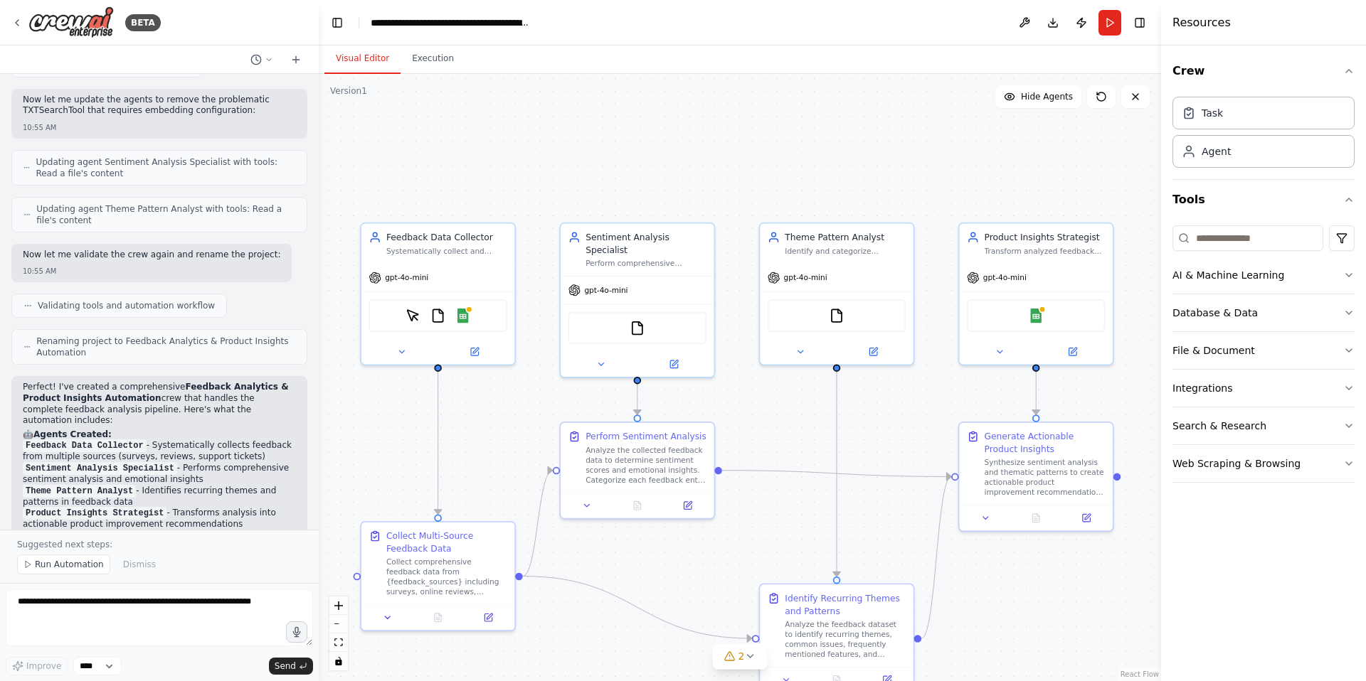
drag, startPoint x: 577, startPoint y: 211, endPoint x: 800, endPoint y: 157, distance: 229.6
click at [802, 155] on div ".deletable-edge-delete-btn { width: 20px; height: 20px; border: 0px solid #ffff…" at bounding box center [740, 377] width 842 height 607
click at [1045, 313] on div "Google Sheets" at bounding box center [1036, 314] width 138 height 33
click at [1042, 315] on img at bounding box center [1036, 314] width 15 height 15
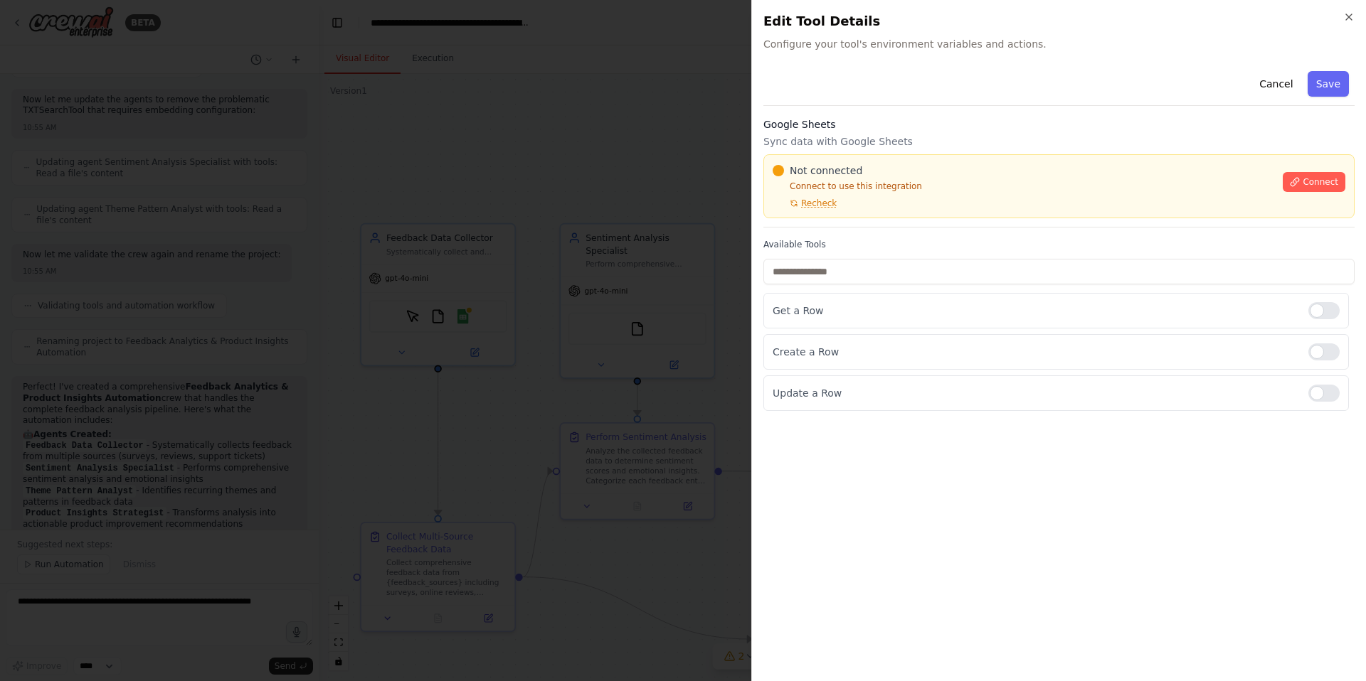
click at [1329, 171] on div "Connect" at bounding box center [1314, 178] width 63 height 28
click at [1304, 197] on div "Not connected Connect to use this integration Recheck Connect" at bounding box center [1059, 187] width 573 height 46
click at [1325, 168] on div "Connect" at bounding box center [1314, 178] width 63 height 28
click at [1315, 184] on span "Connect" at bounding box center [1320, 181] width 36 height 11
drag, startPoint x: 606, startPoint y: 367, endPoint x: 615, endPoint y: 361, distance: 10.3
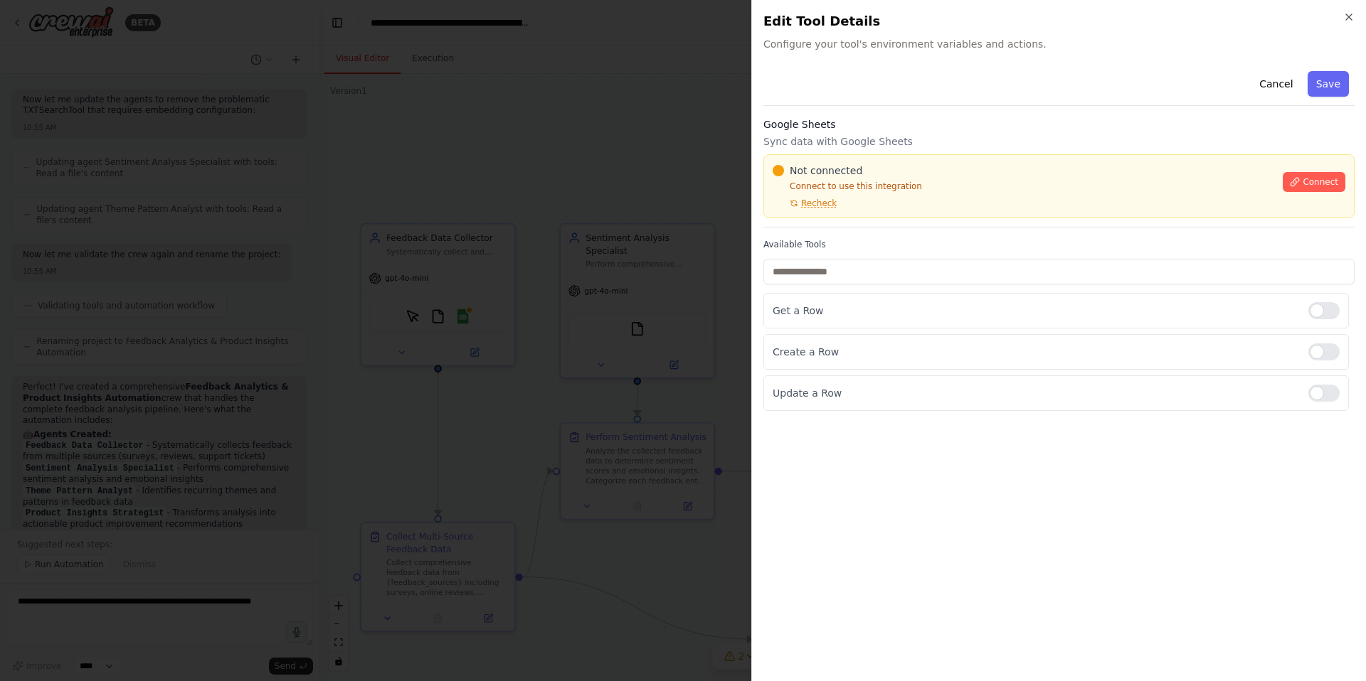
click at [607, 366] on div at bounding box center [683, 340] width 1366 height 681
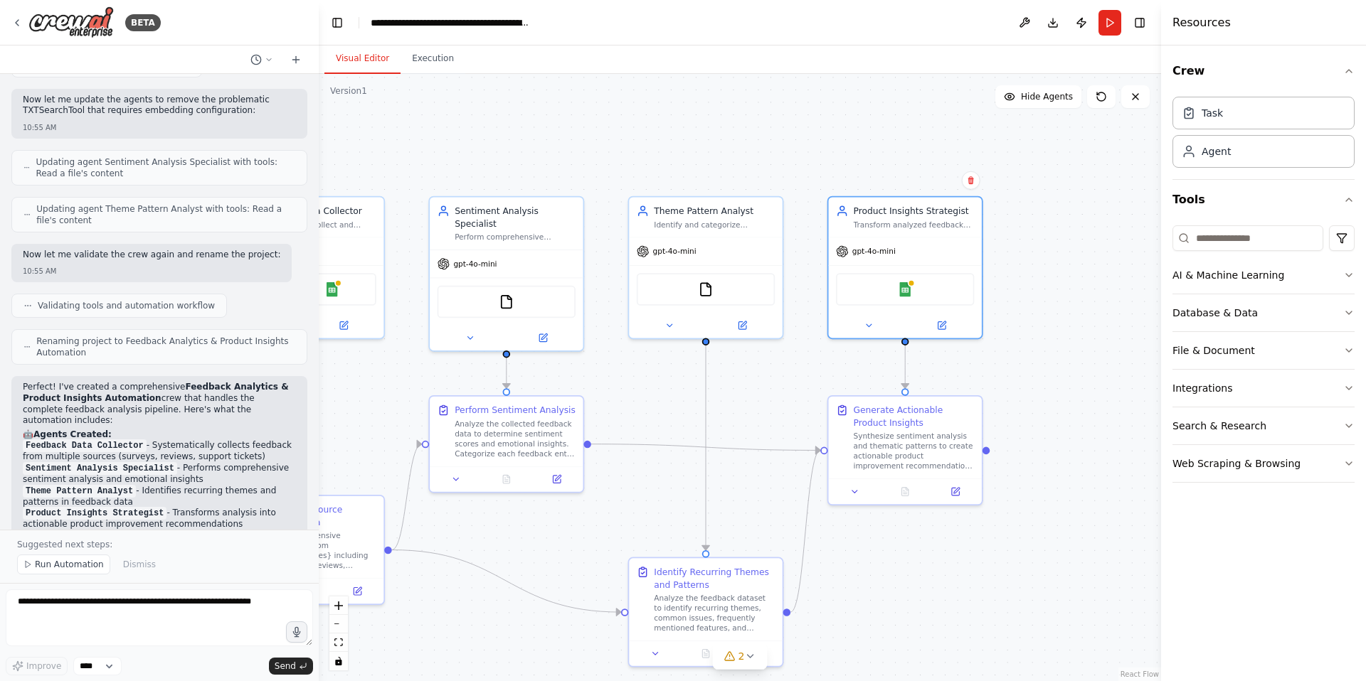
drag, startPoint x: 1062, startPoint y: 168, endPoint x: 937, endPoint y: 134, distance: 129.6
click at [934, 135] on div ".deletable-edge-delete-btn { width: 20px; height: 20px; border: 0px solid #ffff…" at bounding box center [740, 377] width 842 height 607
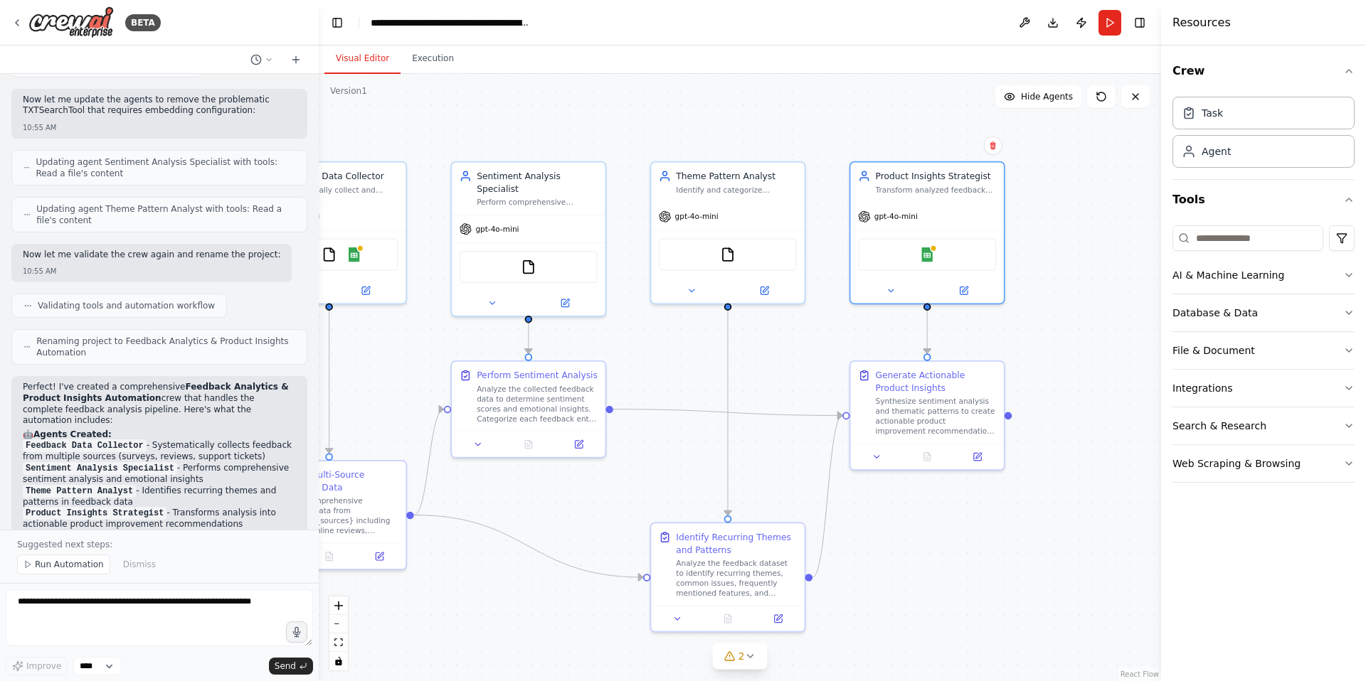
drag, startPoint x: 930, startPoint y: 585, endPoint x: 949, endPoint y: 556, distance: 34.9
click at [949, 556] on div ".deletable-edge-delete-btn { width: 20px; height: 20px; border: 0px solid #ffff…" at bounding box center [740, 377] width 842 height 607
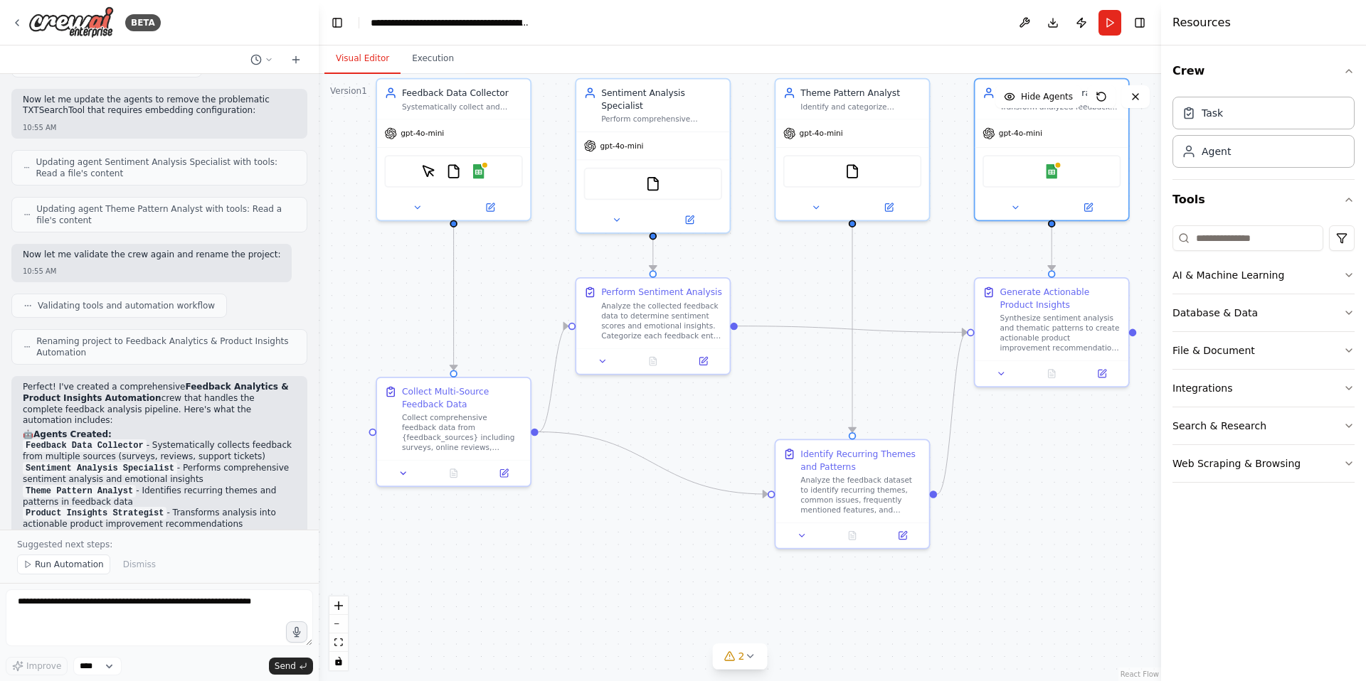
click at [827, 424] on div ".deletable-edge-delete-btn { width: 20px; height: 20px; border: 0px solid #ffff…" at bounding box center [740, 377] width 842 height 607
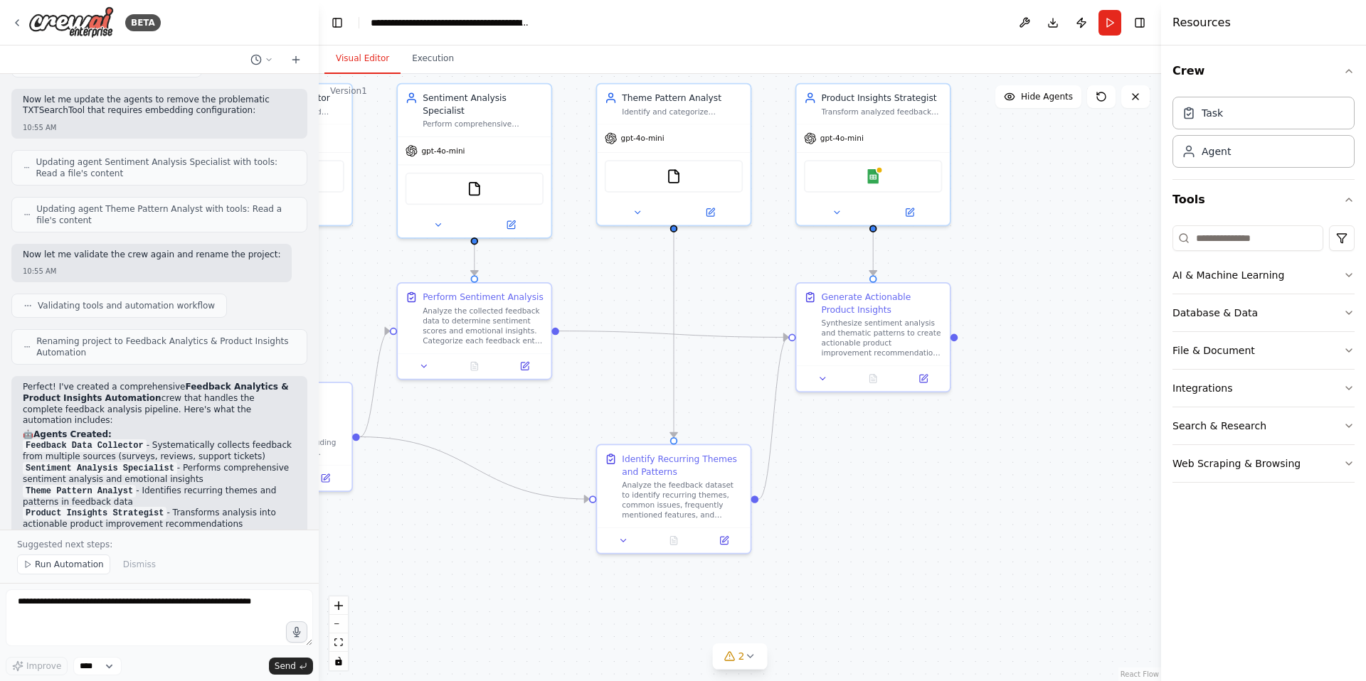
drag, startPoint x: 701, startPoint y: 405, endPoint x: 605, endPoint y: 404, distance: 96.8
click at [605, 404] on div ".deletable-edge-delete-btn { width: 20px; height: 20px; border: 0px solid #ffff…" at bounding box center [740, 377] width 842 height 607
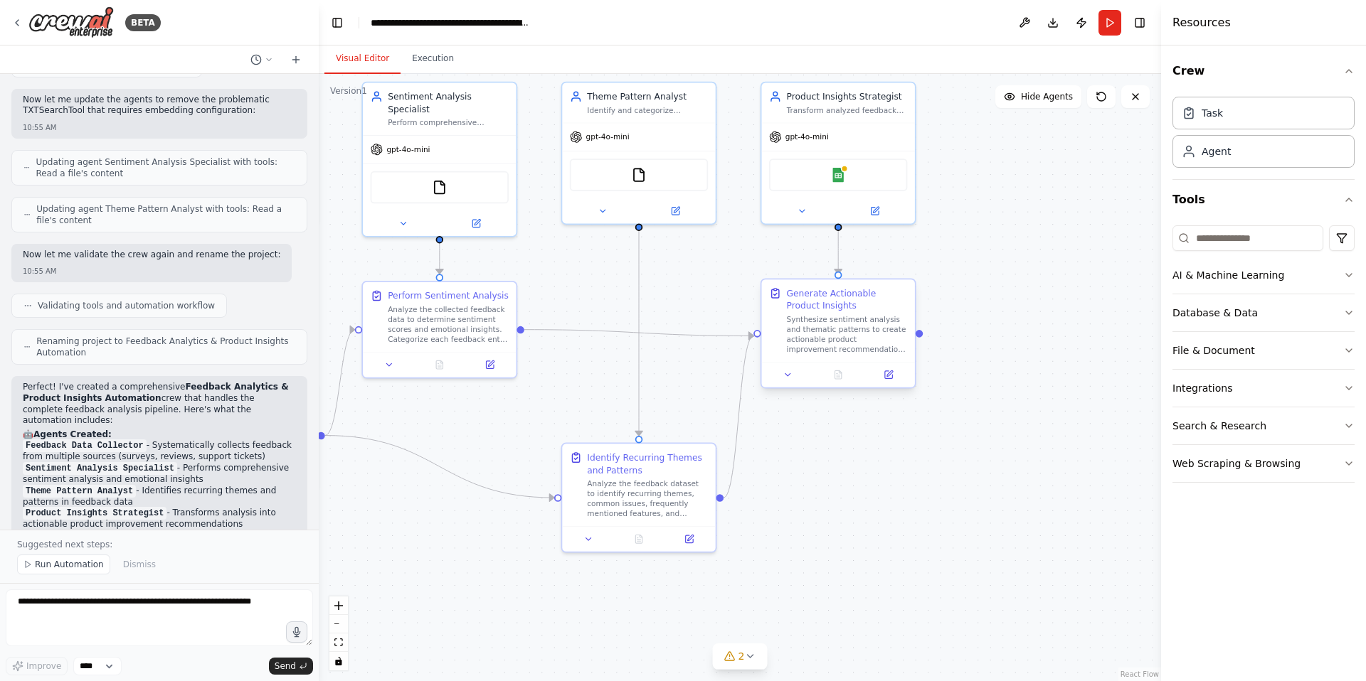
click at [781, 383] on div at bounding box center [837, 375] width 153 height 26
click at [787, 378] on icon at bounding box center [788, 375] width 10 height 10
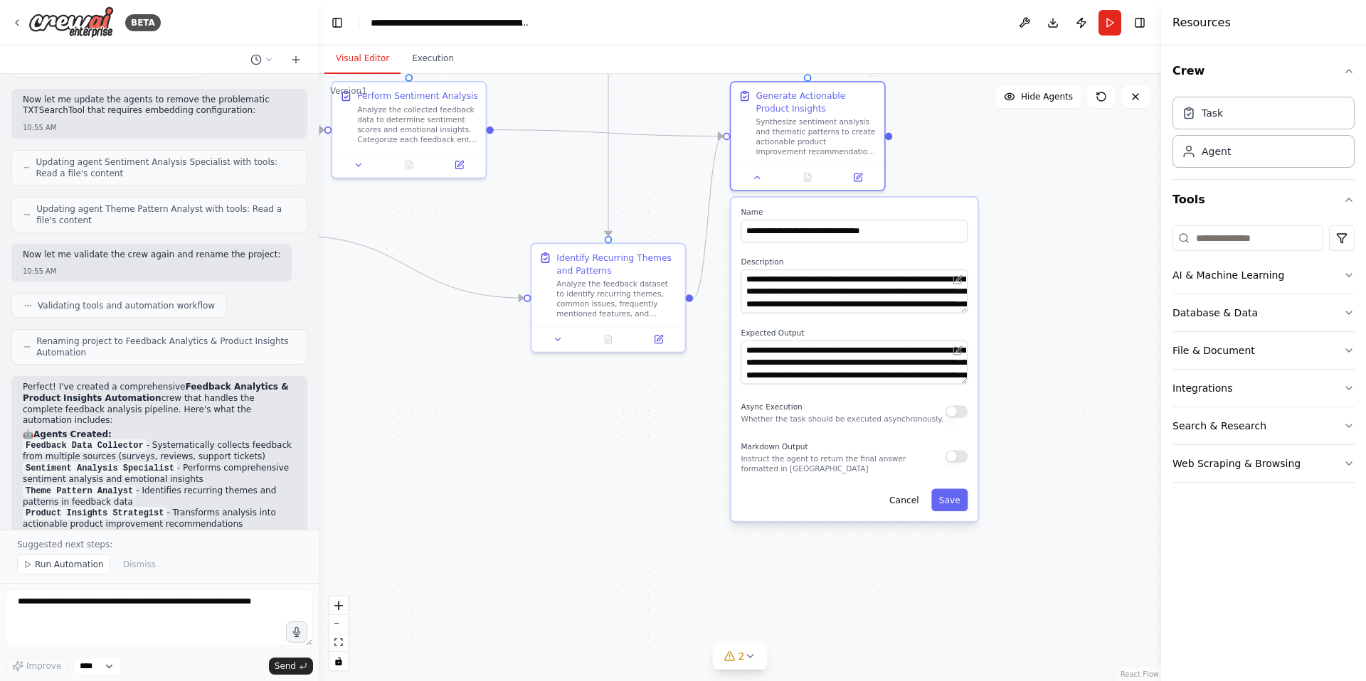
drag, startPoint x: 1086, startPoint y: 435, endPoint x: 1056, endPoint y: 235, distance: 202.2
click at [1056, 235] on div ".deletable-edge-delete-btn { width: 20px; height: 20px; border: 0px solid #ffff…" at bounding box center [740, 377] width 842 height 607
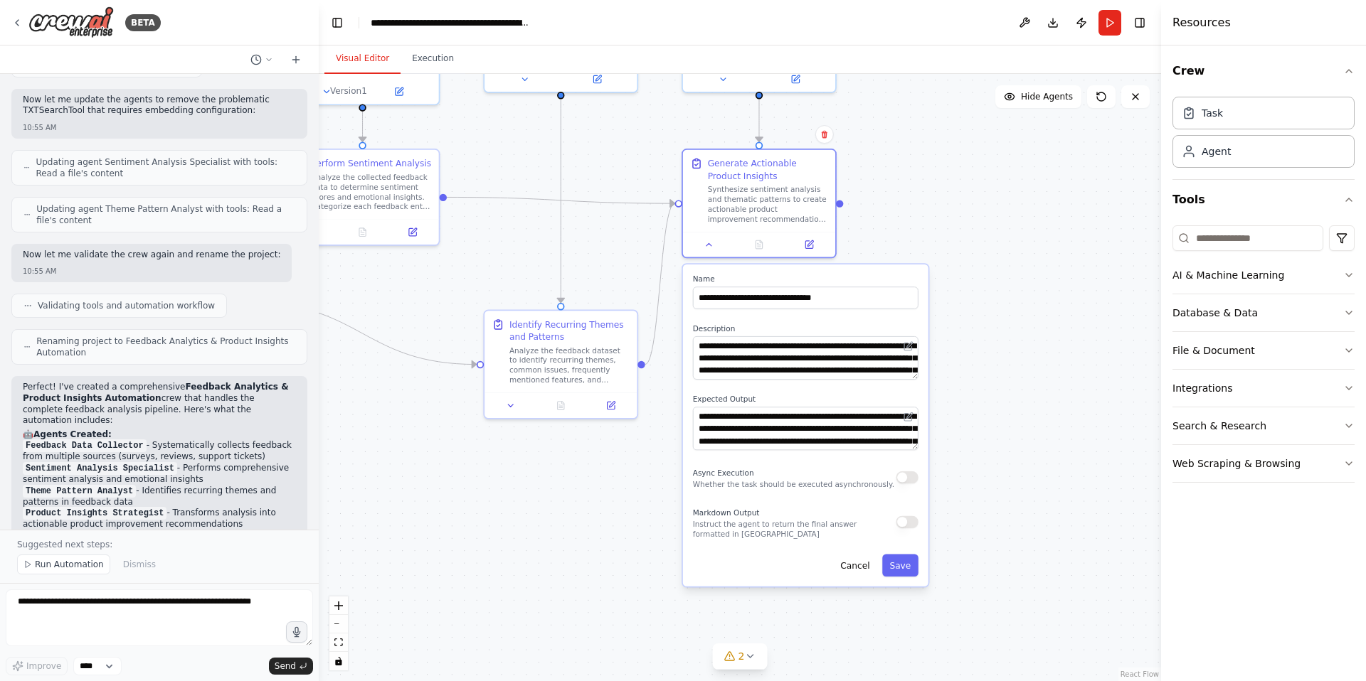
drag, startPoint x: 1035, startPoint y: 239, endPoint x: 981, endPoint y: 345, distance: 119.0
click at [986, 305] on div ".deletable-edge-delete-btn { width: 20px; height: 20px; border: 0px solid #ffff…" at bounding box center [740, 377] width 842 height 607
click at [854, 566] on button "Cancel" at bounding box center [855, 566] width 44 height 22
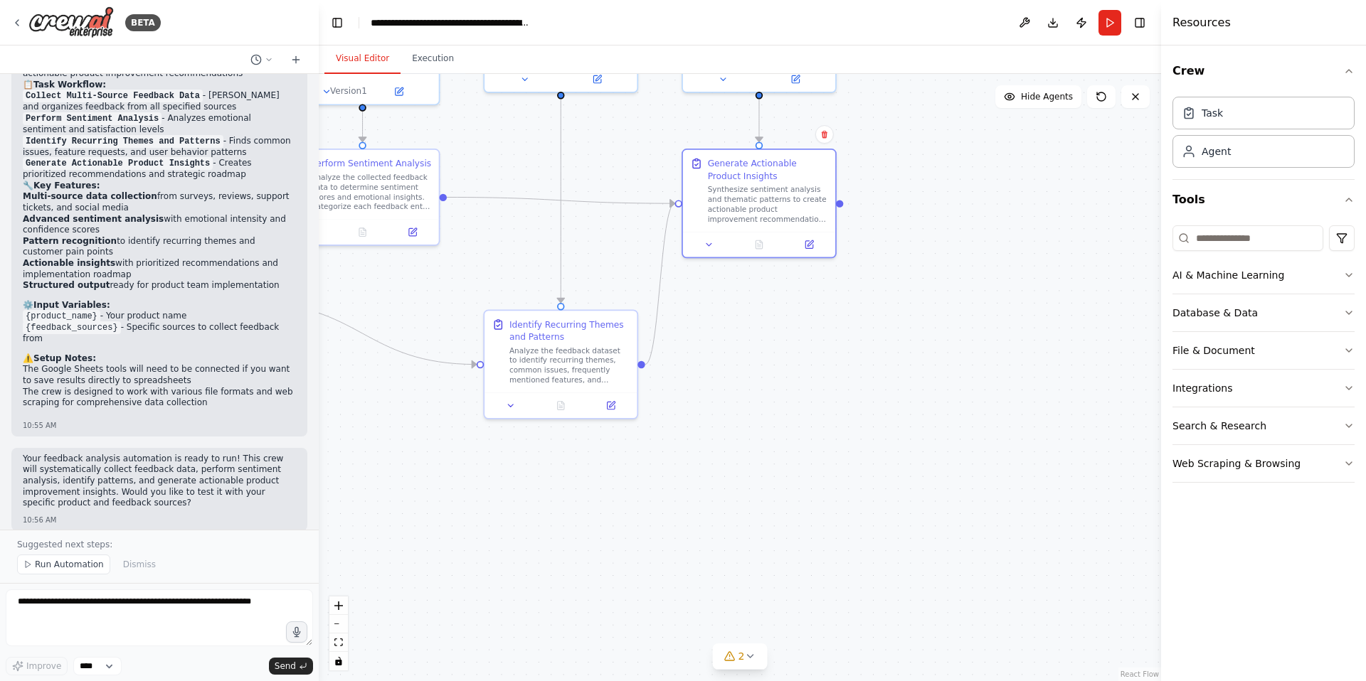
scroll to position [1731, 0]
click at [55, 563] on span "Run Automation" at bounding box center [69, 564] width 69 height 11
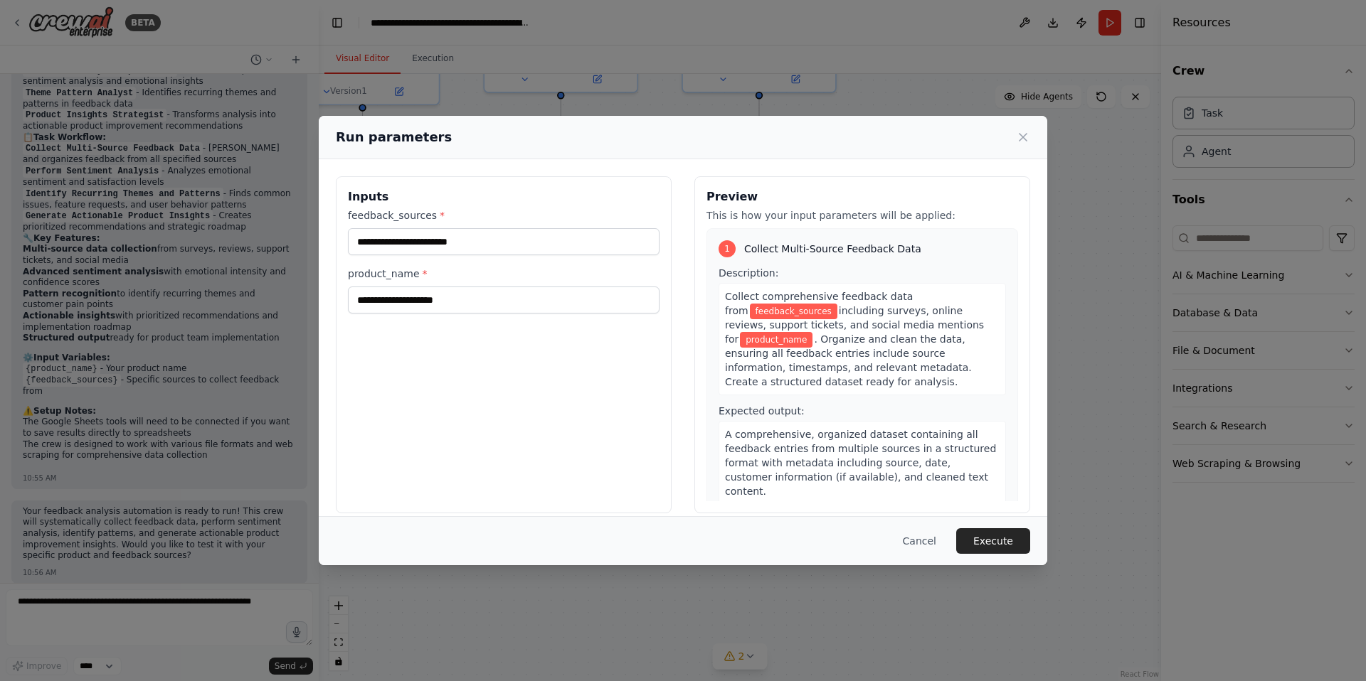
drag, startPoint x: 383, startPoint y: 463, endPoint x: 396, endPoint y: 471, distance: 15.0
click at [396, 471] on div "Inputs feedback_sources * product_name *" at bounding box center [504, 344] width 336 height 337
click at [508, 250] on input "feedback_sources *" at bounding box center [504, 241] width 312 height 27
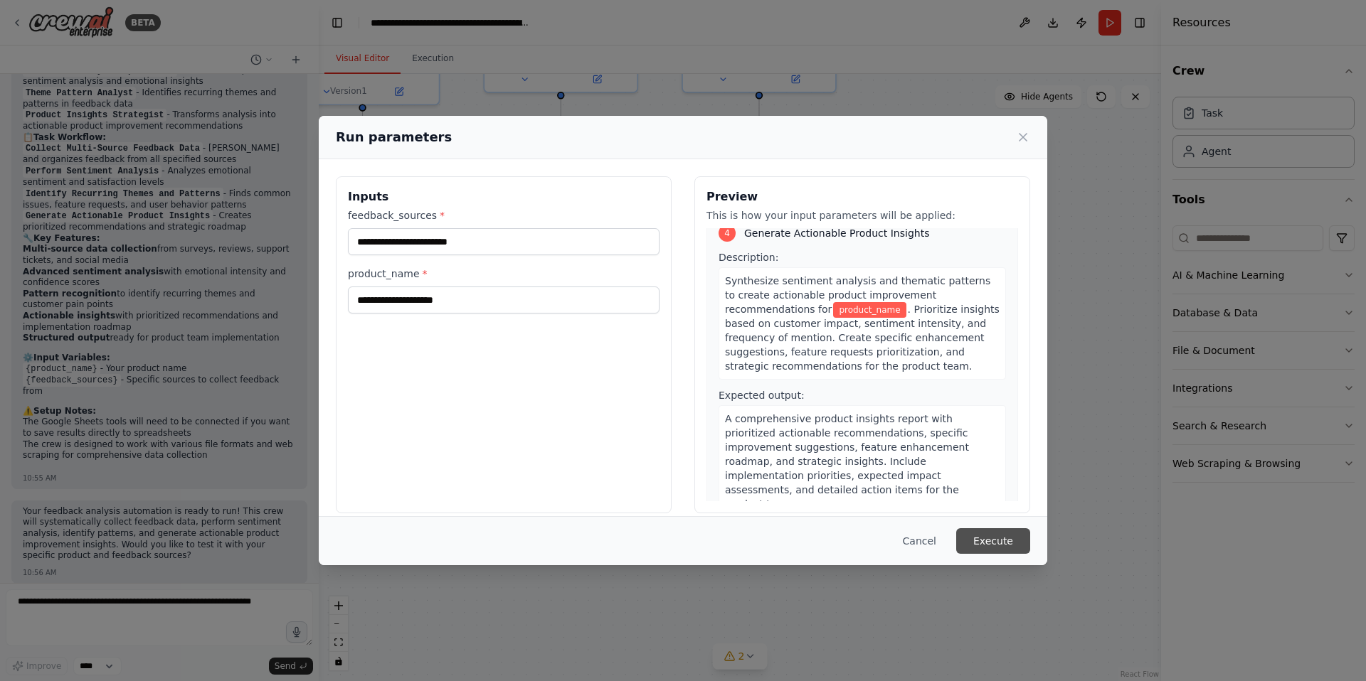
click at [1008, 542] on button "Execute" at bounding box center [993, 542] width 74 height 26
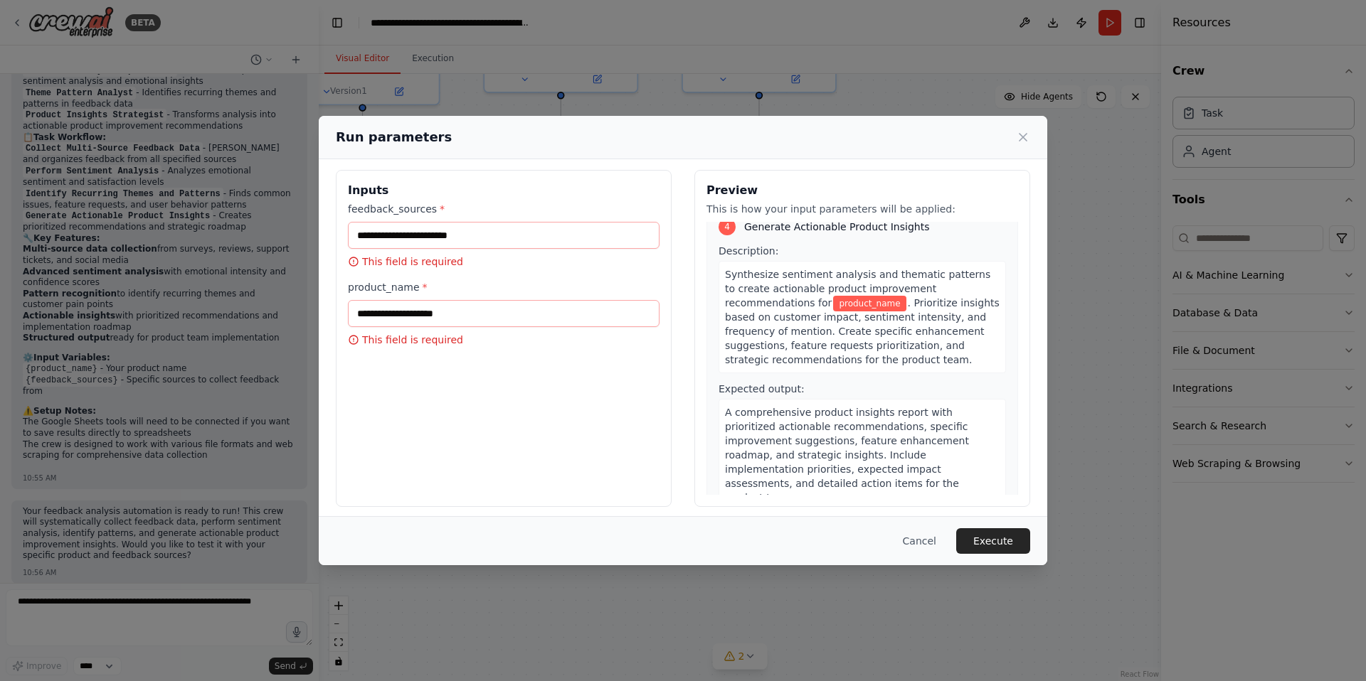
scroll to position [0, 0]
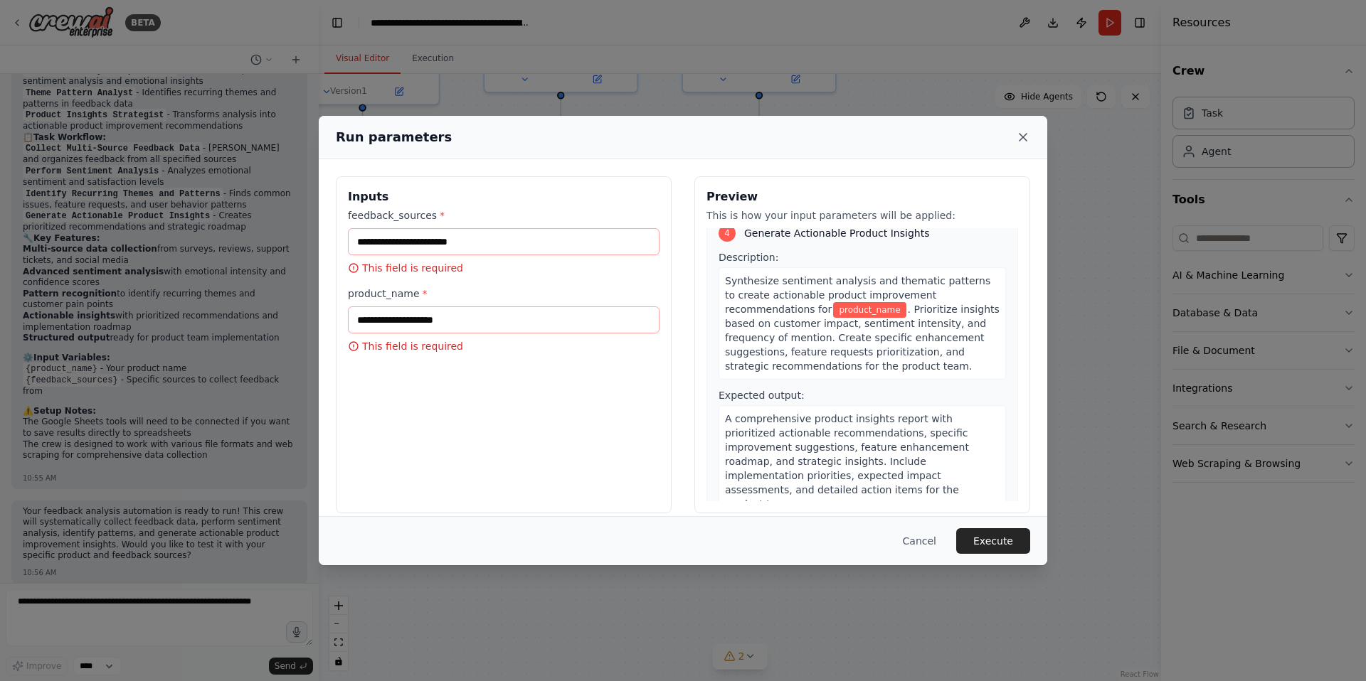
click at [1026, 132] on icon at bounding box center [1023, 137] width 14 height 14
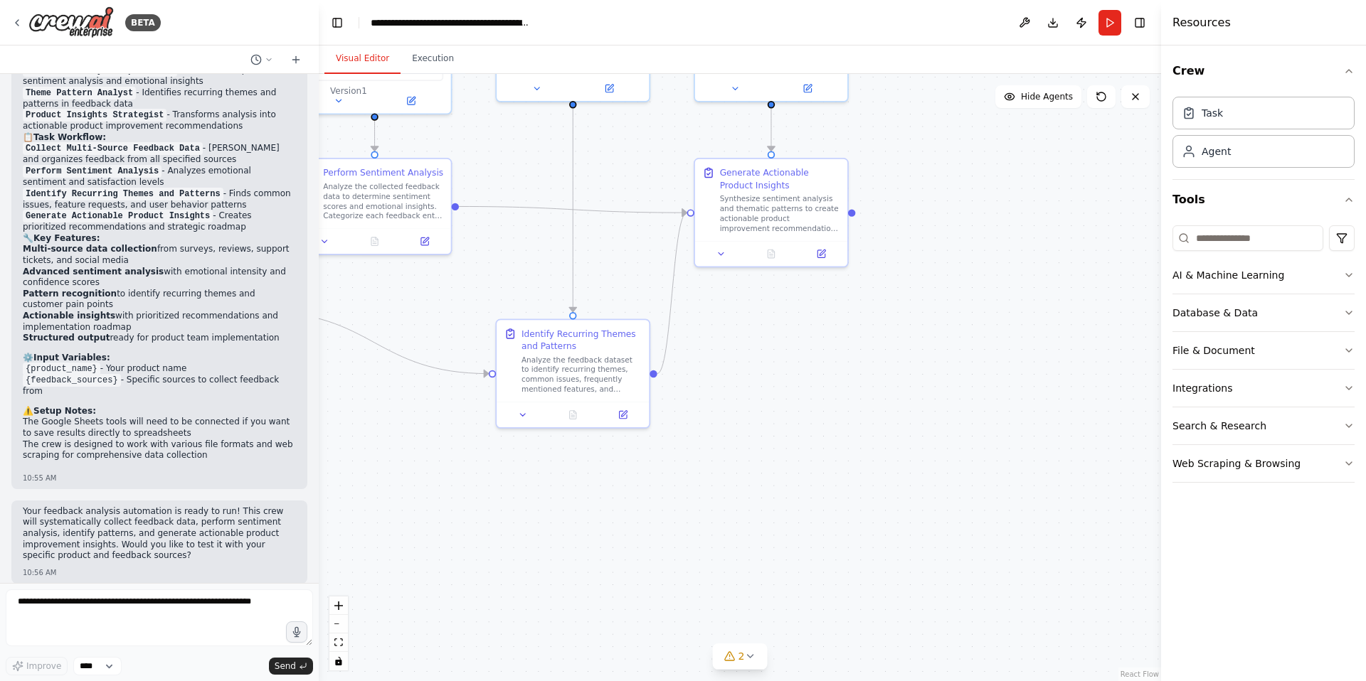
drag, startPoint x: 769, startPoint y: 408, endPoint x: 1019, endPoint y: 595, distance: 311.6
click at [1019, 595] on div ".deletable-edge-delete-btn { width: 20px; height: 20px; border: 0px solid #ffff…" at bounding box center [740, 377] width 842 height 607
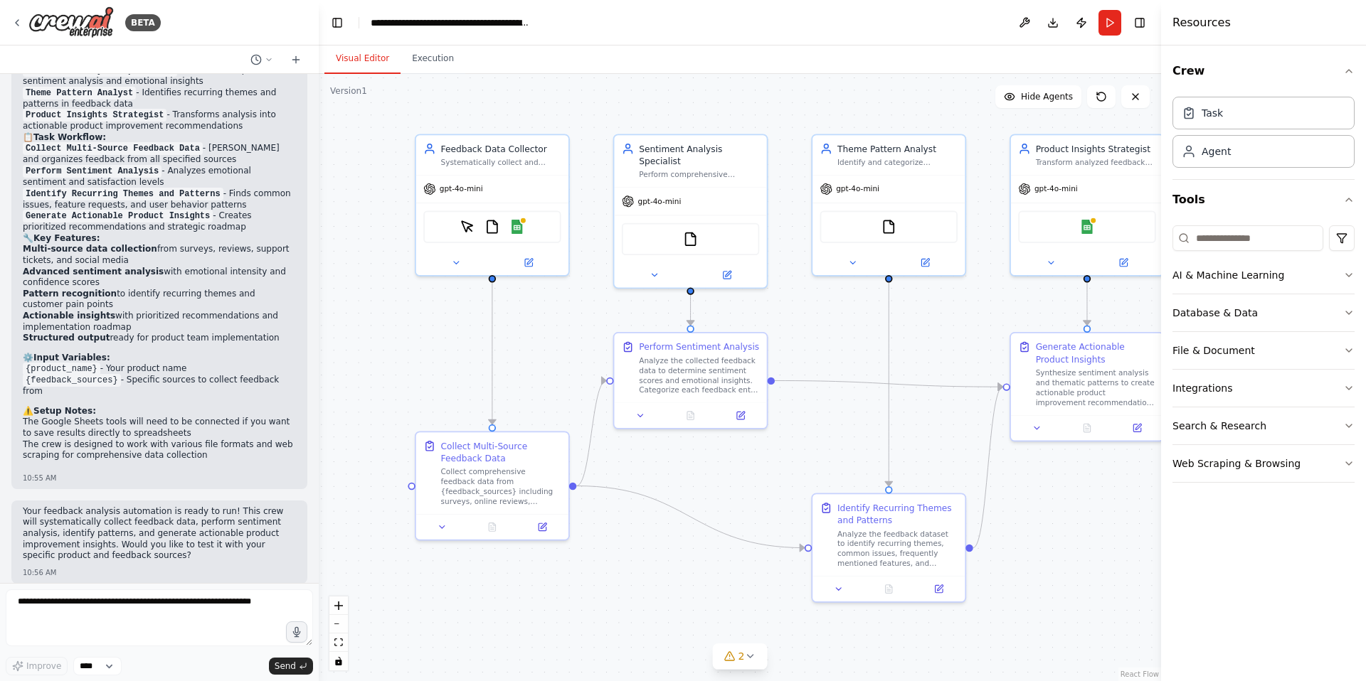
drag, startPoint x: 762, startPoint y: 124, endPoint x: 828, endPoint y: 112, distance: 67.2
click at [828, 112] on div ".deletable-edge-delete-btn { width: 20px; height: 20px; border: 0px solid #ffff…" at bounding box center [740, 377] width 842 height 607
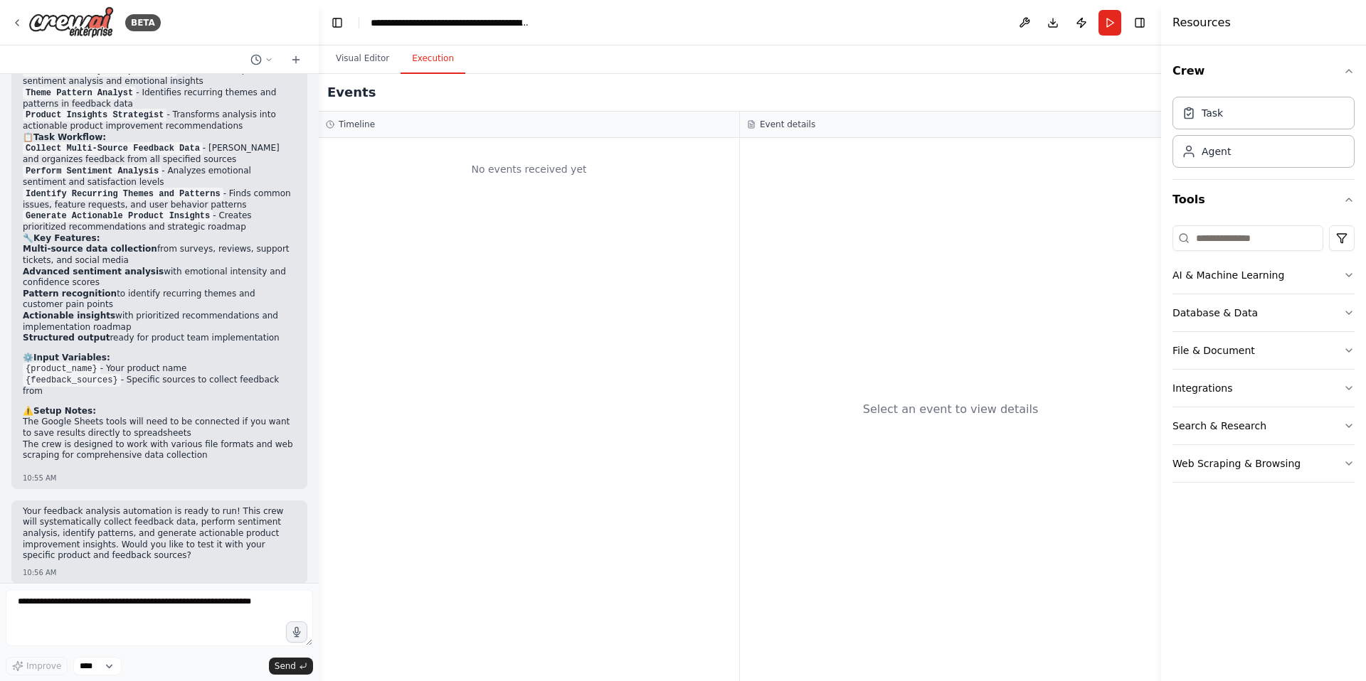
click at [433, 66] on button "Execution" at bounding box center [432, 59] width 65 height 30
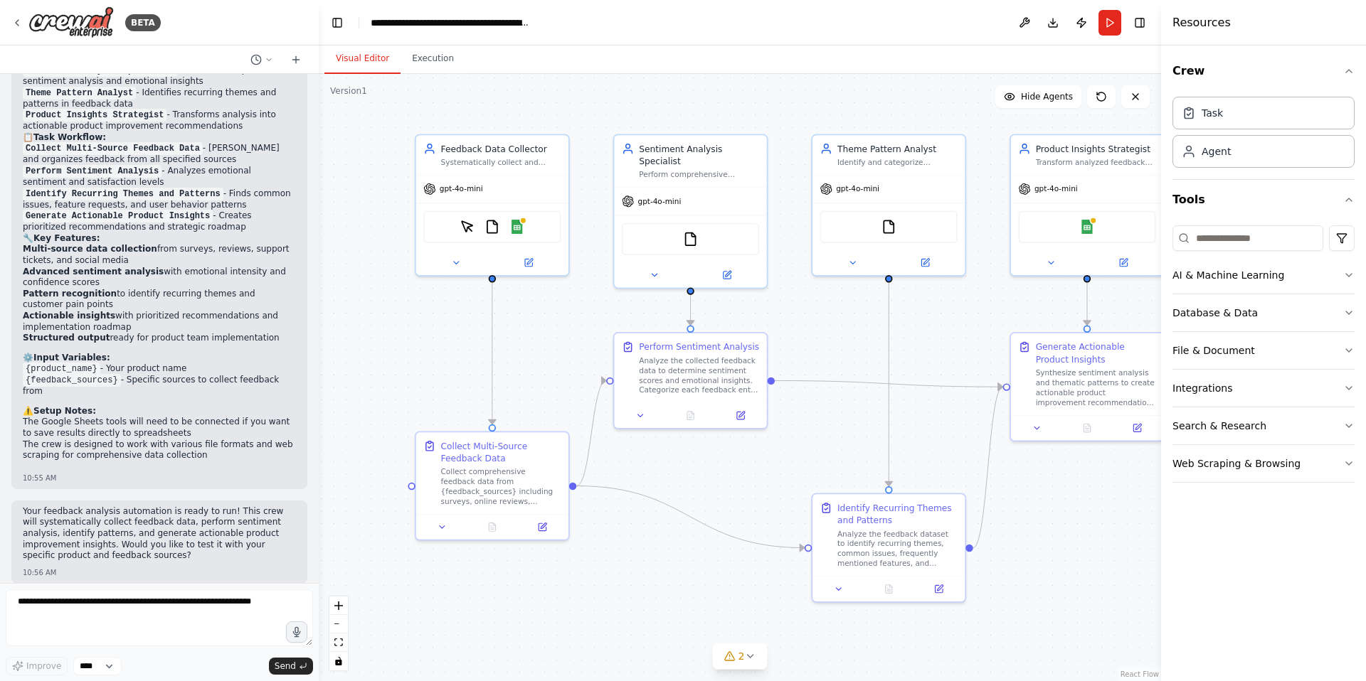
click at [359, 69] on button "Visual Editor" at bounding box center [362, 59] width 76 height 30
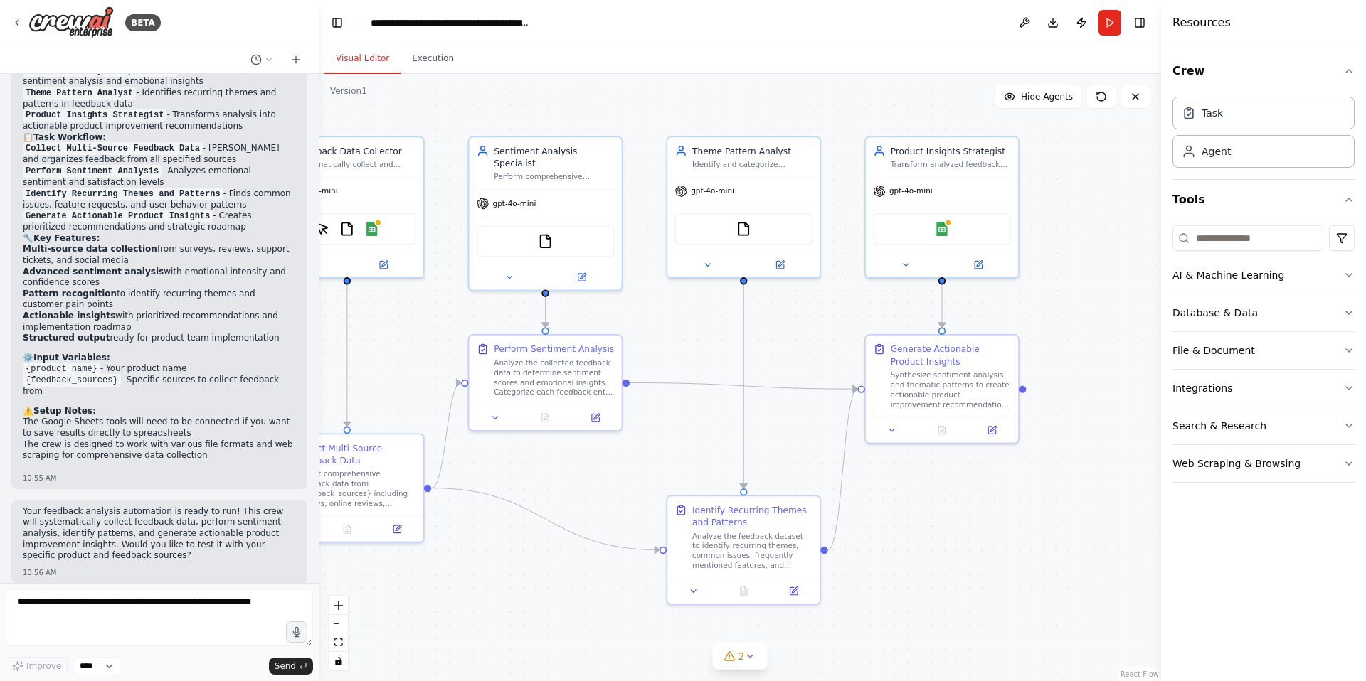
drag, startPoint x: 891, startPoint y: 104, endPoint x: 746, endPoint y: 106, distance: 145.1
click at [746, 106] on div ".deletable-edge-delete-btn { width: 20px; height: 20px; border: 0px solid #ffff…" at bounding box center [740, 377] width 842 height 607
click at [1100, 30] on button "Run" at bounding box center [1109, 23] width 23 height 26
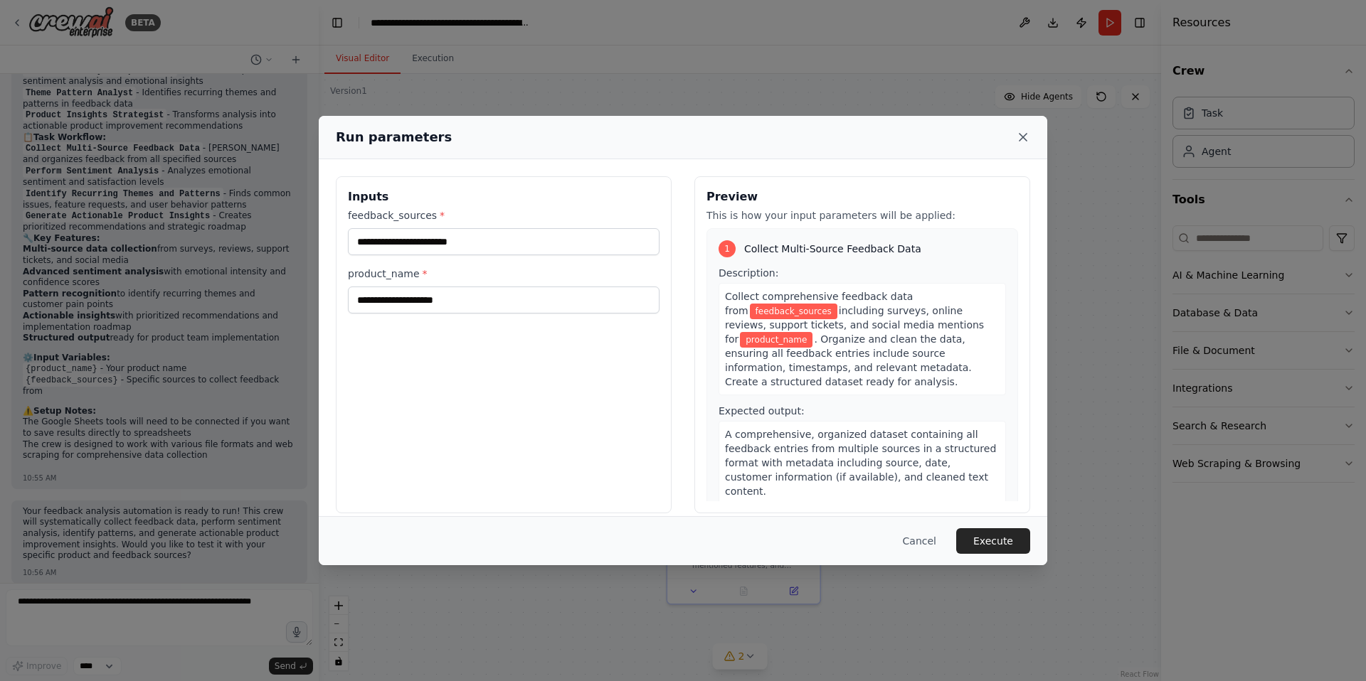
click at [1027, 140] on icon at bounding box center [1023, 137] width 14 height 14
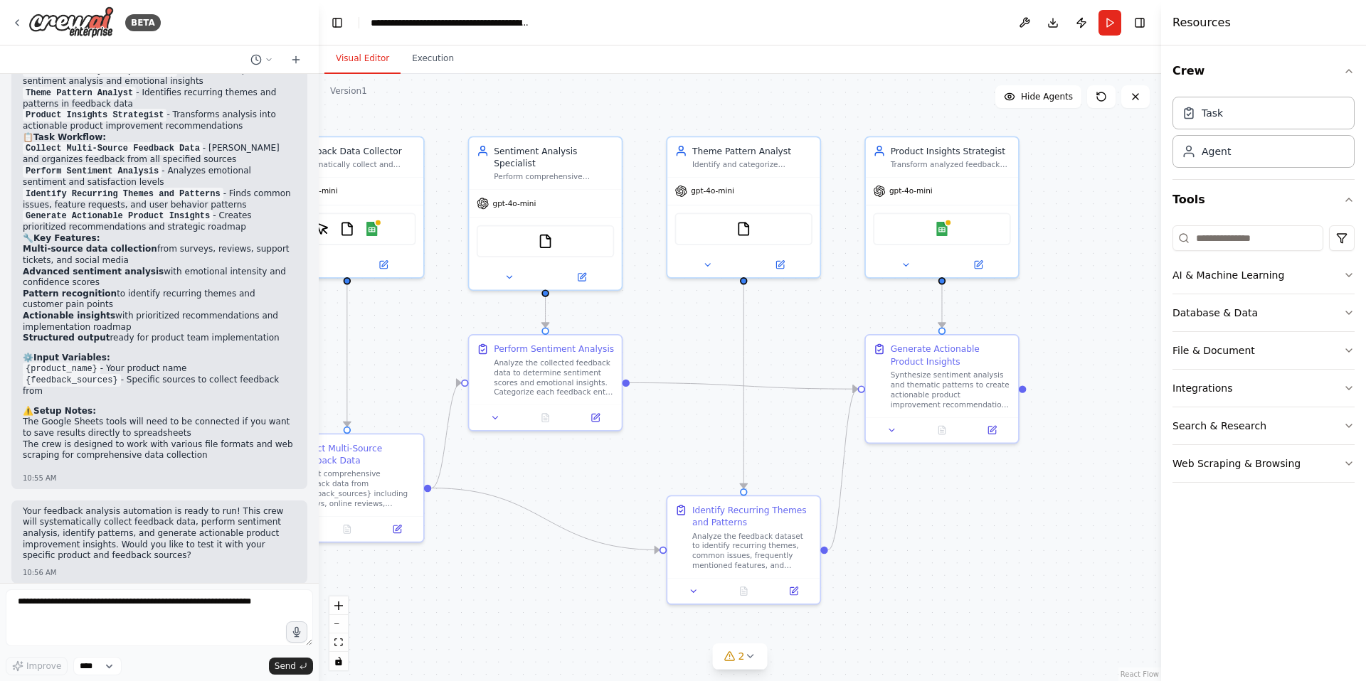
click at [6, 25] on div "BETA" at bounding box center [159, 23] width 319 height 46
click at [14, 26] on icon at bounding box center [16, 22] width 11 height 11
